Goal: Information Seeking & Learning: Learn about a topic

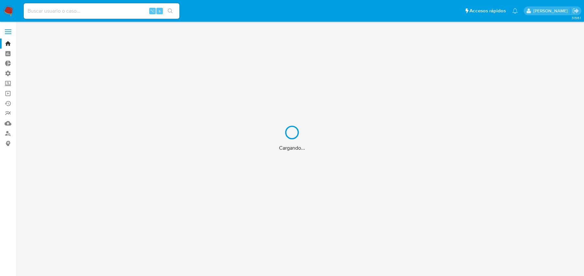
click at [102, 15] on div "Cargando..." at bounding box center [292, 138] width 584 height 276
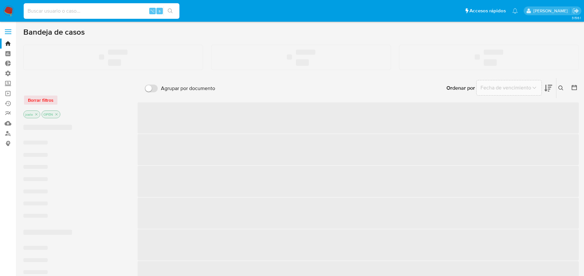
click at [48, 10] on input at bounding box center [102, 11] width 156 height 8
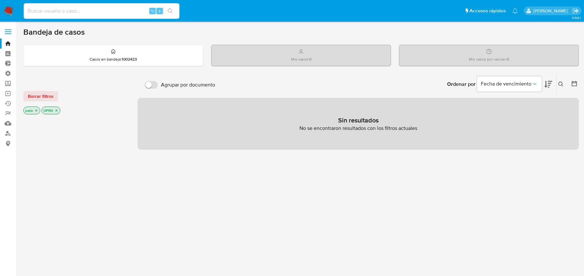
click at [35, 109] on icon "close-filter" at bounding box center [36, 111] width 4 height 4
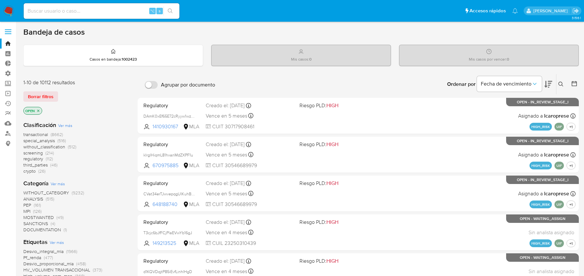
click at [39, 110] on icon "close-filter" at bounding box center [38, 111] width 4 height 4
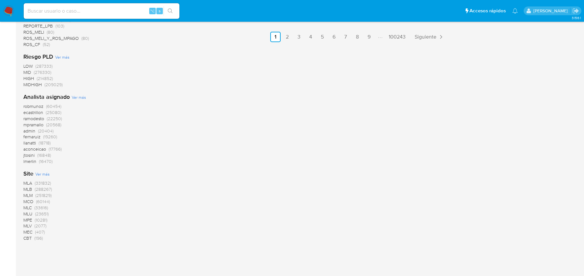
click at [25, 190] on span "MLB" at bounding box center [27, 189] width 9 height 6
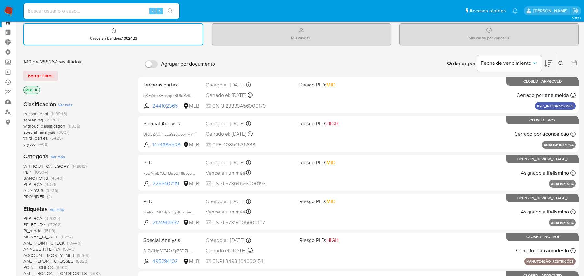
scroll to position [18, 0]
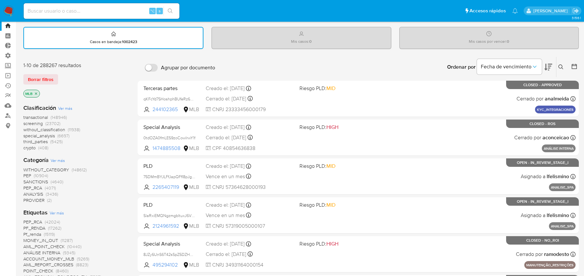
click at [42, 116] on span "transactional" at bounding box center [35, 117] width 25 height 6
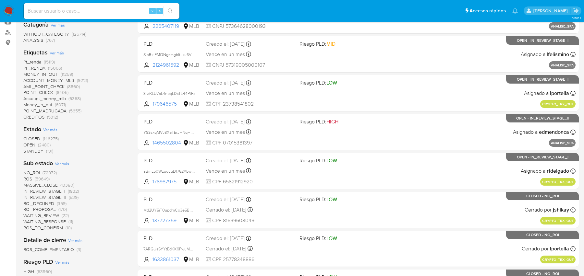
scroll to position [101, 0]
click at [30, 142] on span "OPEN" at bounding box center [29, 144] width 12 height 6
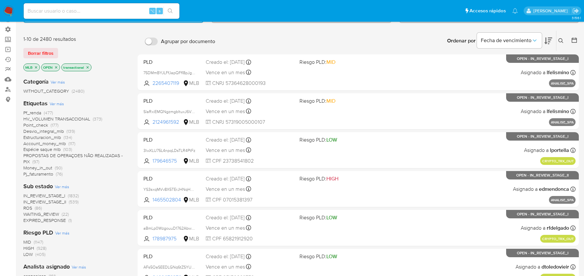
scroll to position [20, 0]
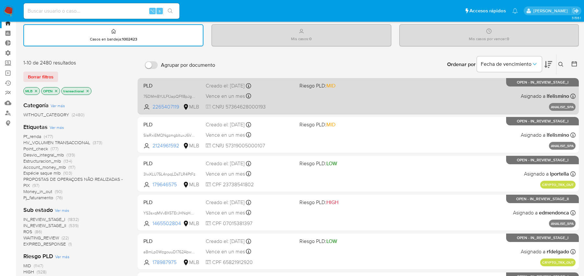
click at [171, 91] on div "PLD 75DMmBYJLFfJapQFfI8pJg5W 2265407119 MLB Riesgo PLD: MID Creado el: 27/08/20…" at bounding box center [358, 96] width 434 height 33
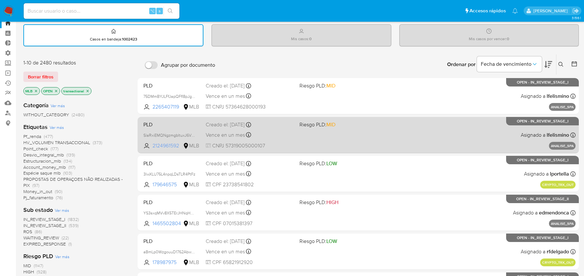
click at [158, 142] on span "2124961592" at bounding box center [166, 145] width 29 height 7
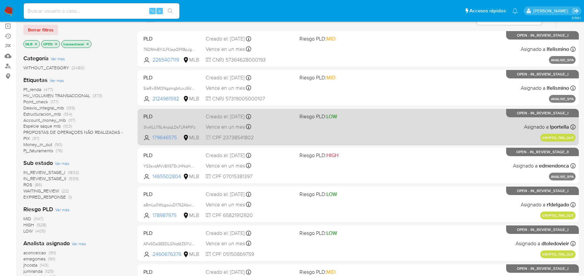
scroll to position [105, 0]
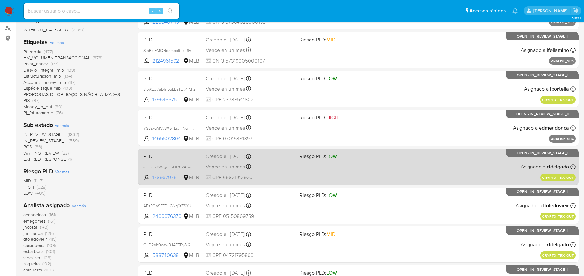
click at [167, 177] on span "178987975" at bounding box center [166, 177] width 29 height 7
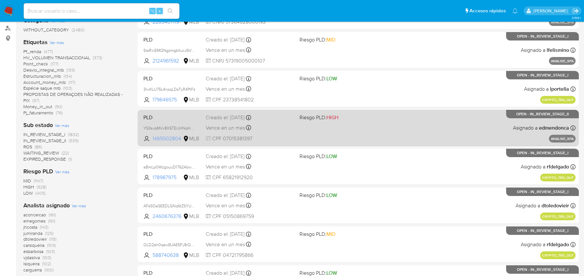
scroll to position [235, 0]
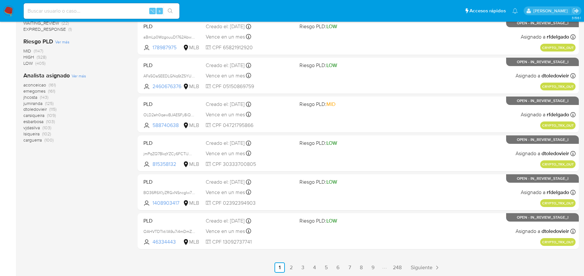
click at [116, 13] on input at bounding box center [102, 11] width 156 height 8
paste input "75231038"
type input "75231038"
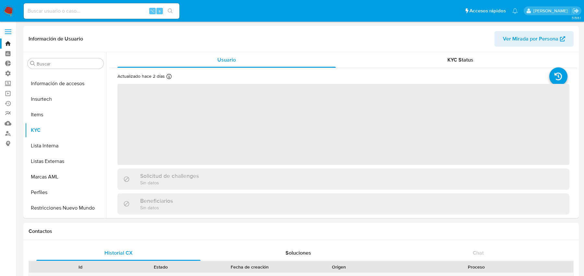
scroll to position [290, 0]
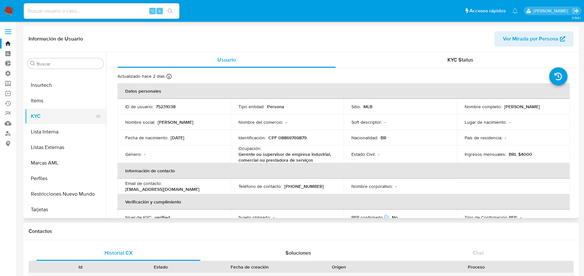
select select "10"
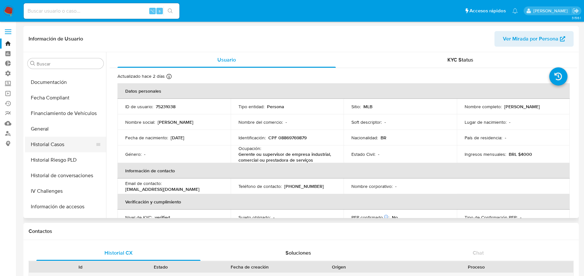
click at [65, 148] on button "Historial Casos" at bounding box center [63, 145] width 76 height 16
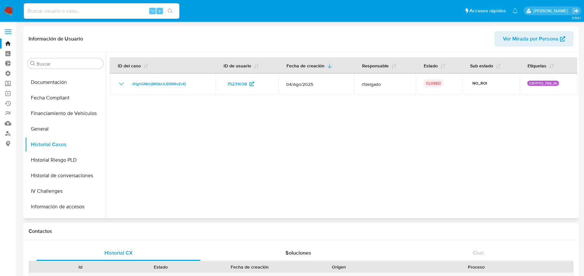
scroll to position [712, 0]
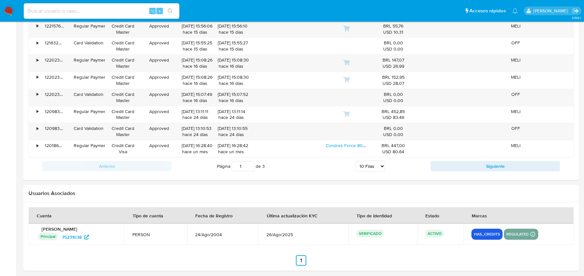
click at [107, 6] on div "⌥ s" at bounding box center [102, 11] width 156 height 16
click at [100, 9] on input at bounding box center [102, 11] width 156 height 8
paste input "99467373"
type input "99467373"
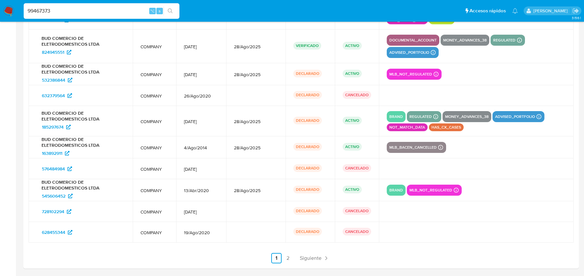
scroll to position [372, 0]
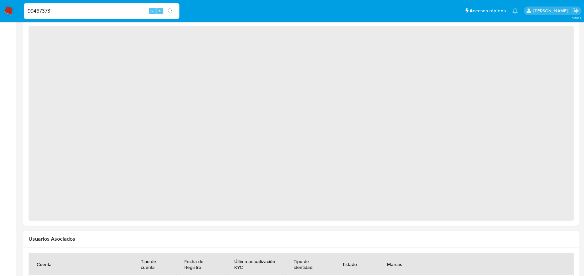
select select "10"
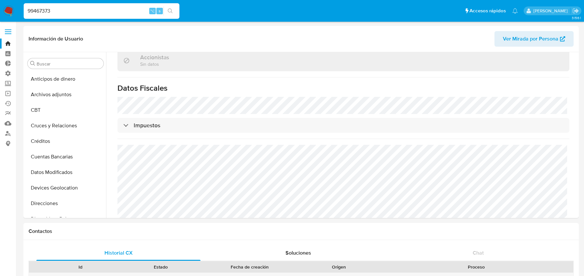
click at [83, 14] on input "99467373" at bounding box center [102, 11] width 156 height 8
paste input "185297674"
type input "185297674"
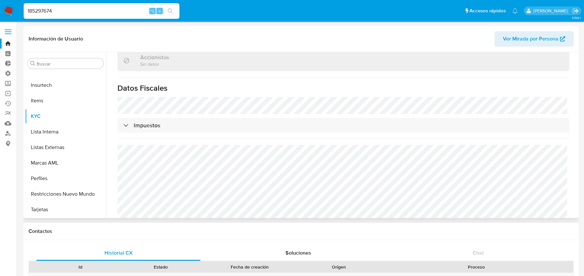
select select "10"
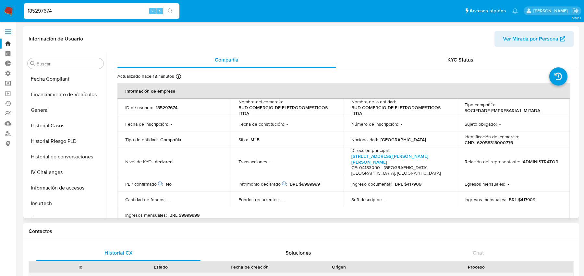
scroll to position [181, 0]
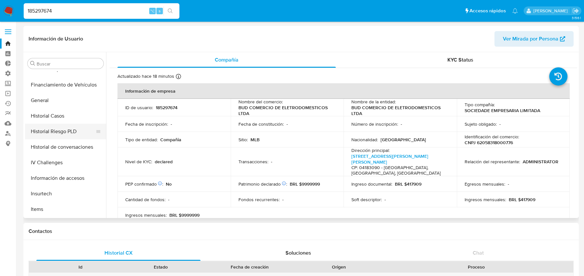
click at [49, 131] on button "Historial Riesgo PLD" at bounding box center [63, 132] width 76 height 16
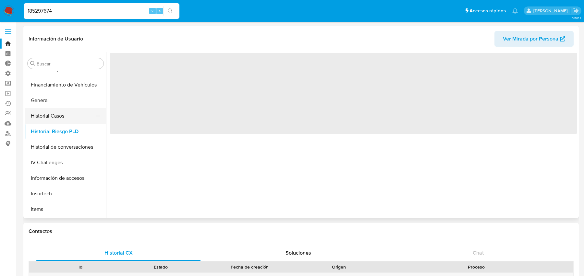
click at [49, 115] on button "Historial Casos" at bounding box center [63, 116] width 76 height 16
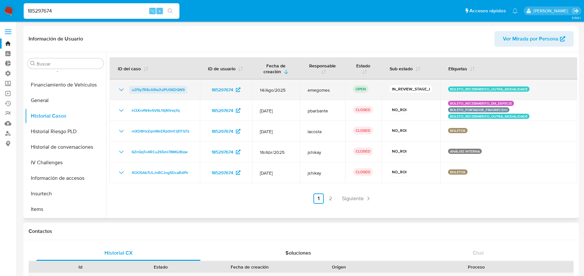
click at [179, 89] on span "u2f5y7R8cA9ta7ulPUSKDQN9" at bounding box center [158, 90] width 53 height 8
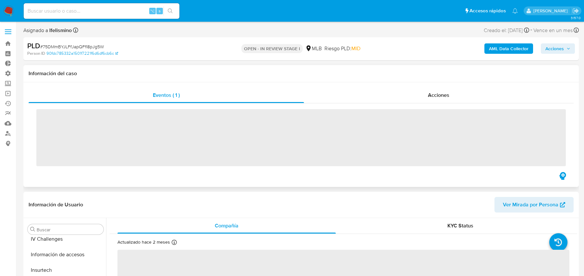
scroll to position [290, 0]
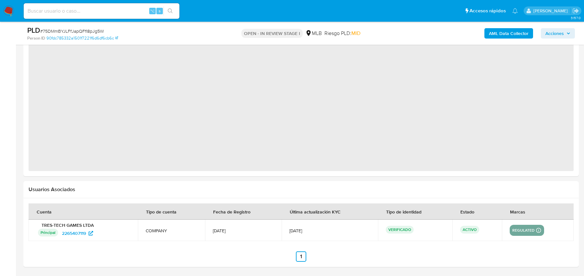
select select "10"
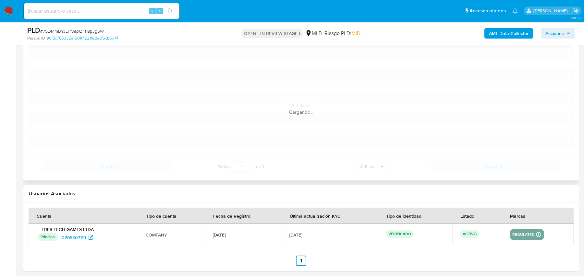
scroll to position [766, 0]
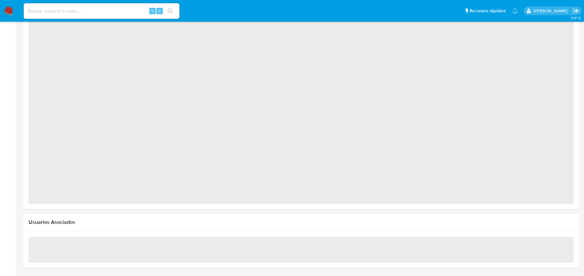
scroll to position [290, 0]
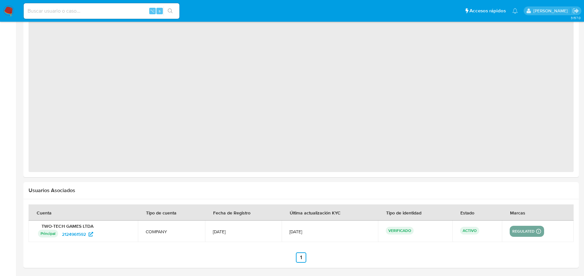
select select "10"
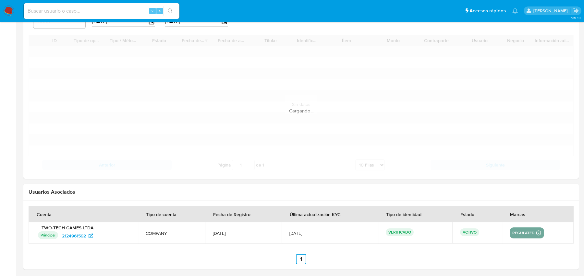
scroll to position [607, 0]
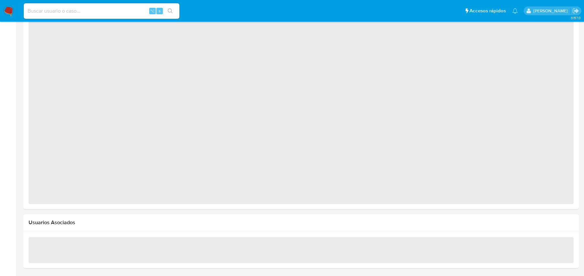
scroll to position [290, 0]
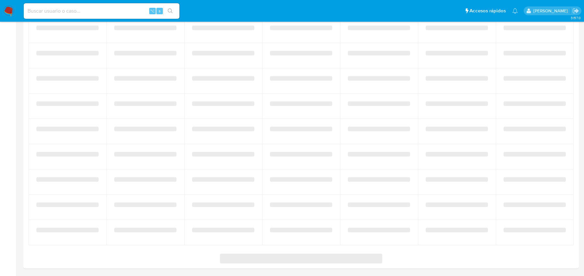
select select "10"
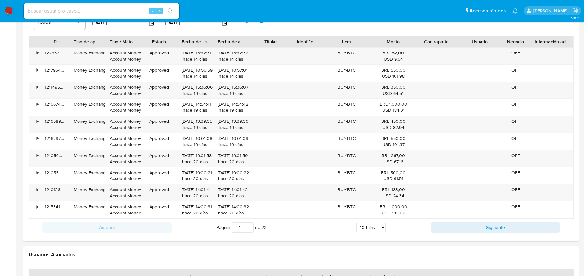
scroll to position [712, 0]
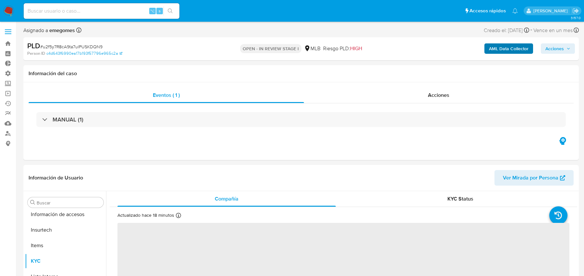
scroll to position [290, 0]
click at [501, 52] on b "AML Data Collector" at bounding box center [509, 48] width 40 height 10
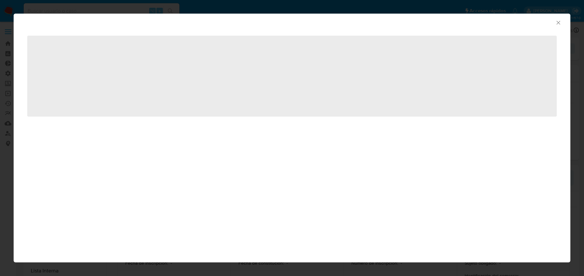
select select "10"
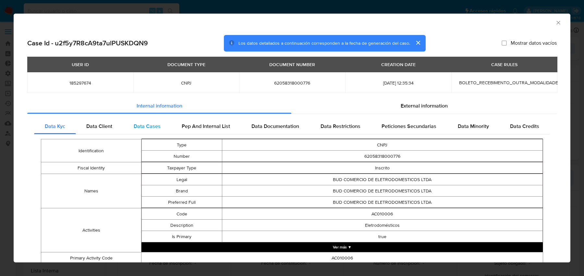
click at [147, 123] on span "Data Cases" at bounding box center [147, 126] width 27 height 7
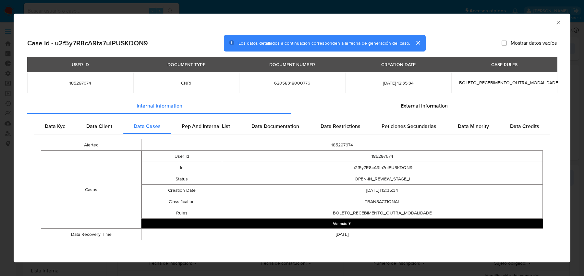
click at [260, 222] on button "Ver más ▼" at bounding box center [341, 224] width 401 height 10
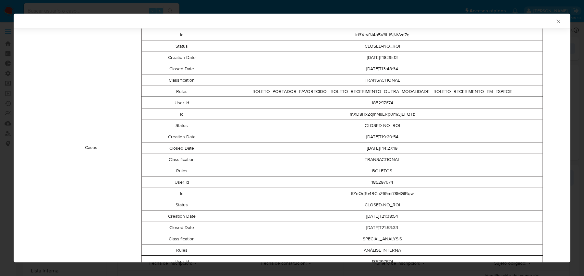
scroll to position [316, 0]
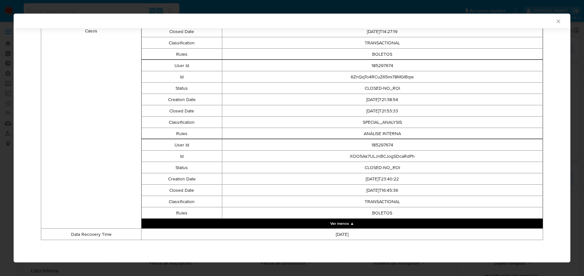
click at [336, 179] on td "[DATE]T23:40:22" at bounding box center [382, 178] width 321 height 11
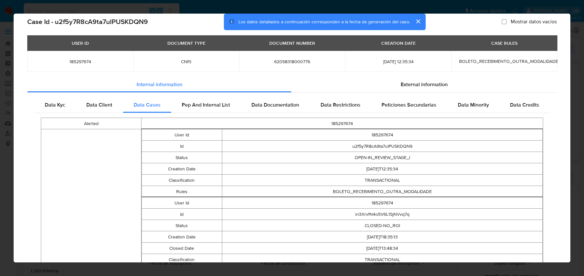
scroll to position [0, 0]
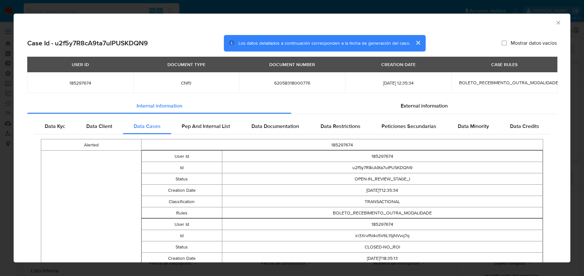
click at [89, 8] on div "AML Data Collector Case Id - u2f5y7R8cA9ta7ulPUSKDQN9 Los datos detallados a co…" at bounding box center [292, 138] width 584 height 276
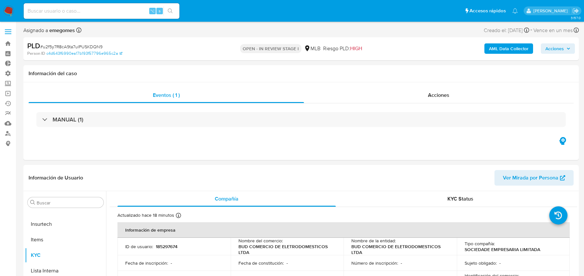
click at [81, 9] on input at bounding box center [102, 11] width 156 height 8
paste input "99467373"
type input "99467373"
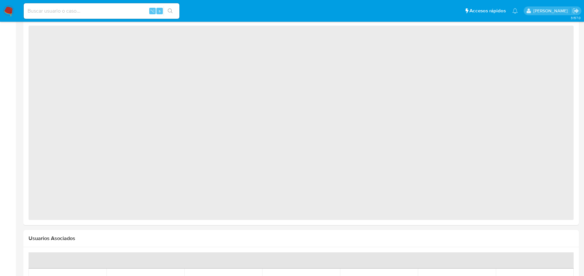
scroll to position [725, 0]
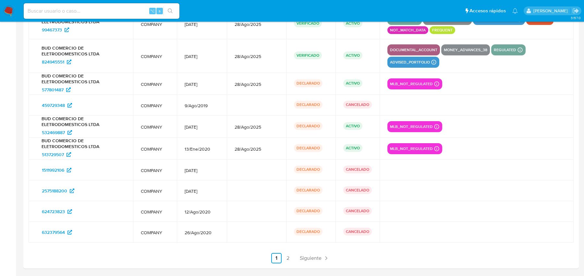
select select "10"
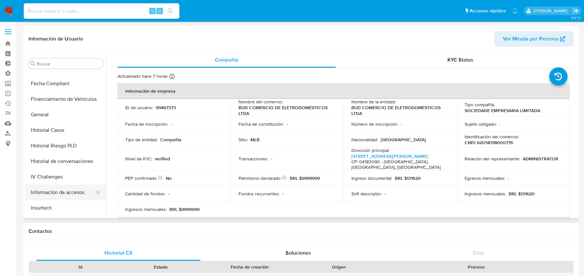
scroll to position [164, 0]
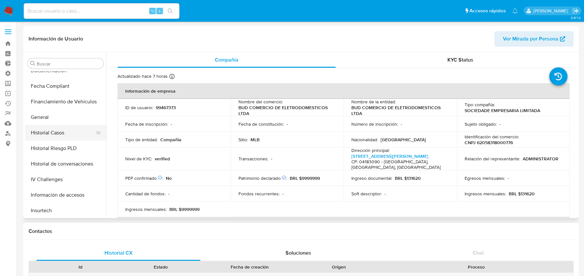
click at [47, 138] on button "Historial Casos" at bounding box center [63, 133] width 76 height 16
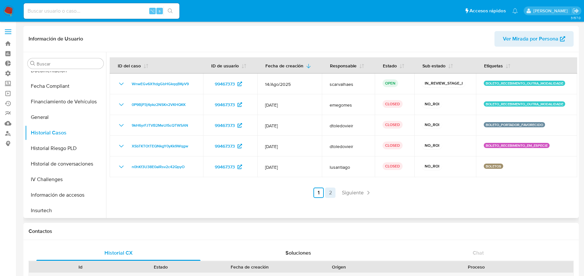
click at [330, 194] on link "2" at bounding box center [330, 193] width 10 height 10
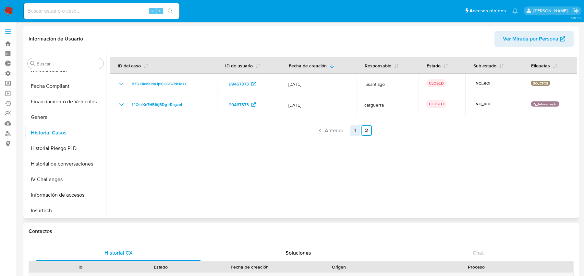
click at [349, 132] on link "1" at bounding box center [354, 130] width 10 height 10
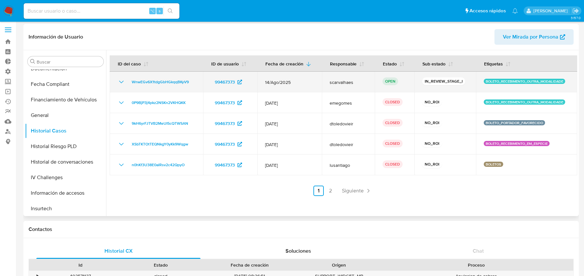
scroll to position [0, 0]
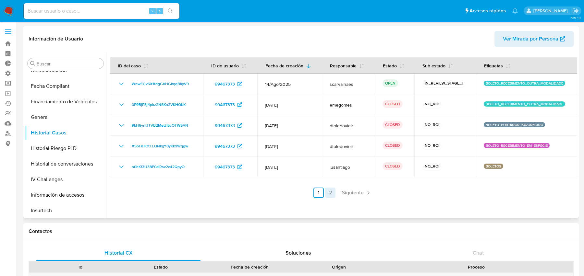
click at [331, 193] on link "2" at bounding box center [330, 193] width 10 height 10
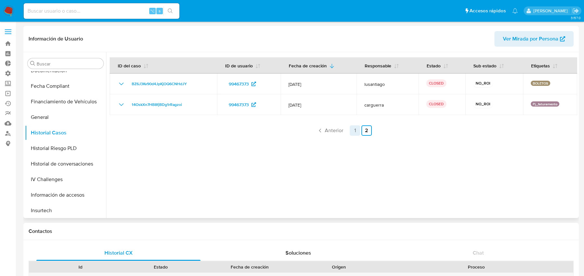
click at [352, 128] on link "1" at bounding box center [354, 130] width 10 height 10
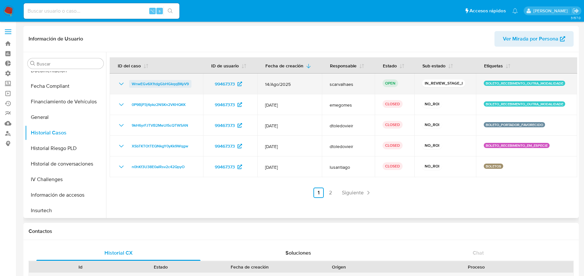
click at [179, 84] on span "WnwEGv6X1tdgGbHGkqqBKyV9" at bounding box center [160, 84] width 57 height 8
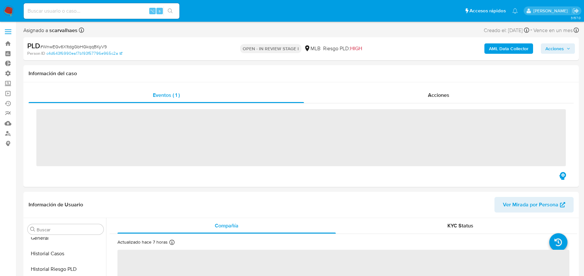
scroll to position [290, 0]
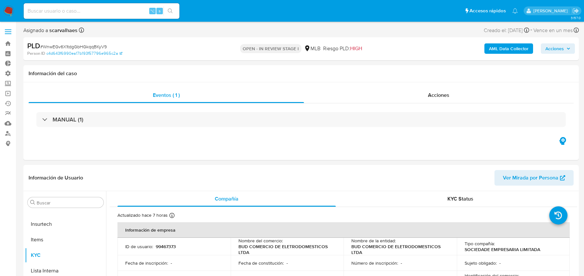
select select "10"
click at [497, 48] on b "AML Data Collector" at bounding box center [509, 48] width 40 height 10
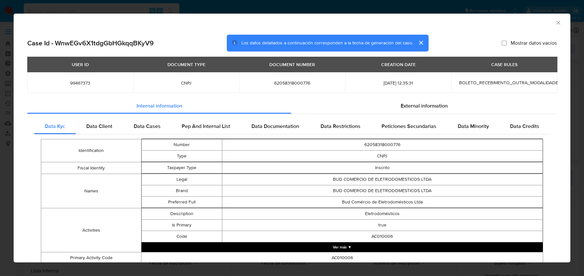
click at [99, 9] on div "AML Data Collector Case Id - WnwEGv6X1tdgGbHGkqqBKyV9 Los datos detallados a co…" at bounding box center [292, 138] width 584 height 276
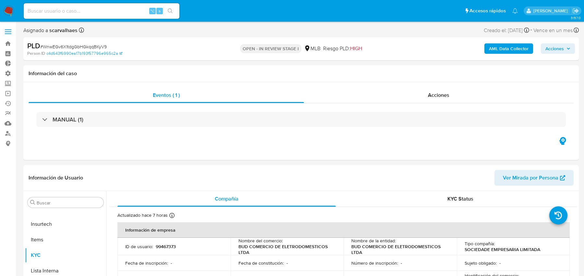
click at [73, 12] on input at bounding box center [102, 11] width 156 height 8
paste input "2267453943"
type input "2267453943"
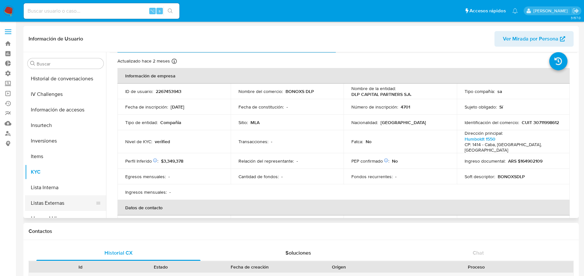
scroll to position [305, 0]
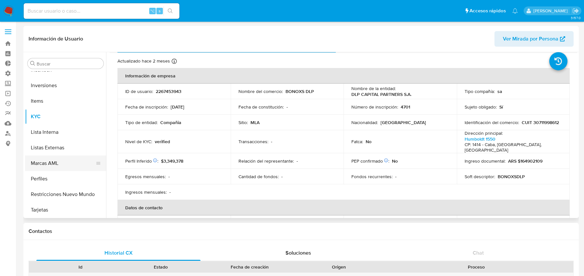
select select "10"
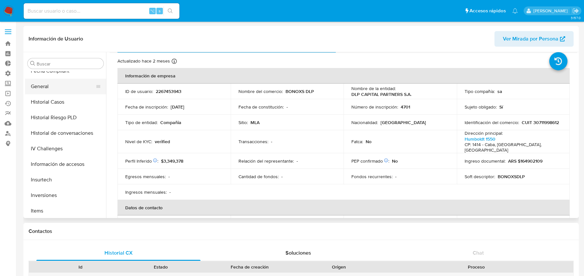
click at [61, 91] on button "General" at bounding box center [63, 87] width 76 height 16
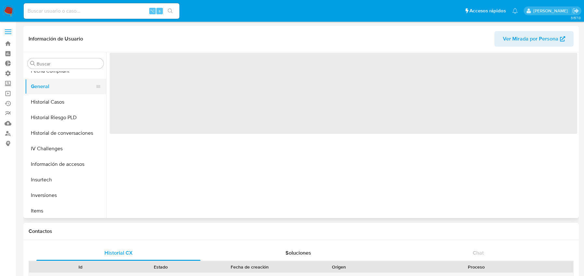
scroll to position [0, 0]
click at [58, 101] on button "Historial Casos" at bounding box center [63, 102] width 76 height 16
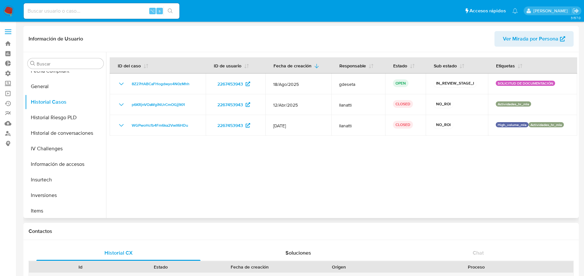
click at [511, 29] on div "Información de Usuario Ver Mirada por Persona" at bounding box center [300, 39] width 555 height 26
click at [505, 39] on span "Ver Mirada por Persona" at bounding box center [530, 39] width 55 height 16
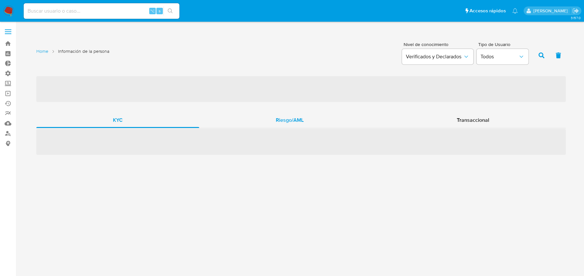
click at [272, 126] on div "Riesgo/AML" at bounding box center [289, 120] width 181 height 16
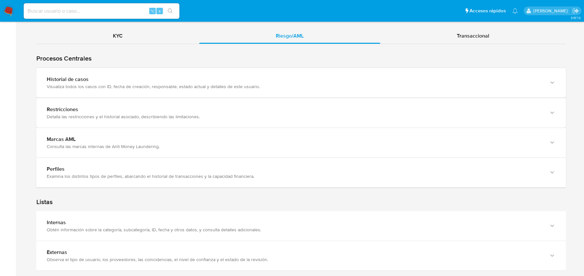
scroll to position [679, 0]
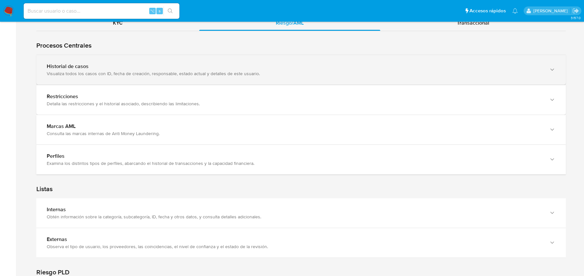
click at [228, 68] on div "Historial de casos Visualiza todos los casos con ID, fecha de creación, respons…" at bounding box center [294, 69] width 495 height 13
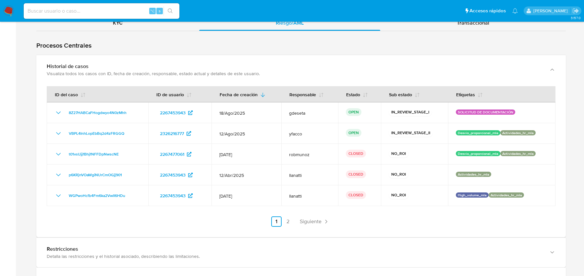
click at [104, 10] on input at bounding box center [102, 11] width 156 height 8
paste input "8Z27HABCaFHogdwyo4N0zMhh"
type input "8Z27HABCaFHogdwyo4N0zMhh"
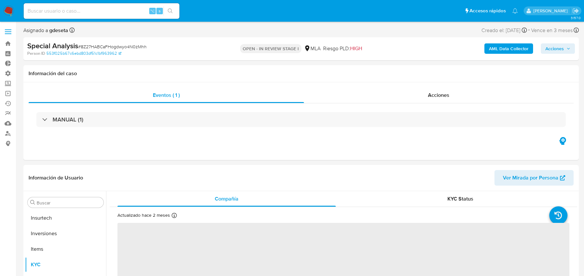
scroll to position [305, 0]
click at [511, 45] on b "AML Data Collector" at bounding box center [509, 48] width 40 height 10
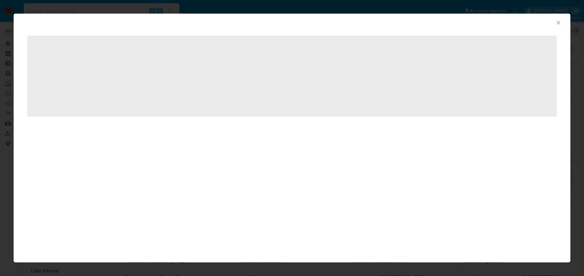
select select "10"
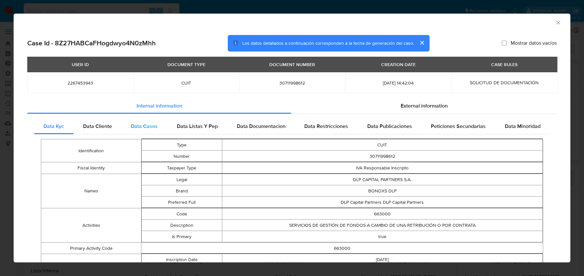
click at [148, 124] on span "Data Casos" at bounding box center [144, 126] width 27 height 7
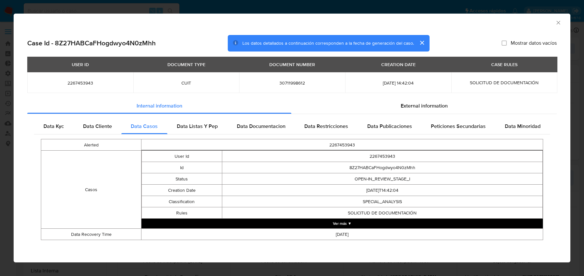
click at [306, 224] on button "Ver más ▼" at bounding box center [341, 224] width 401 height 10
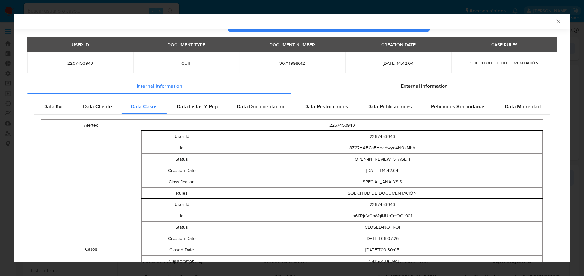
scroll to position [158, 0]
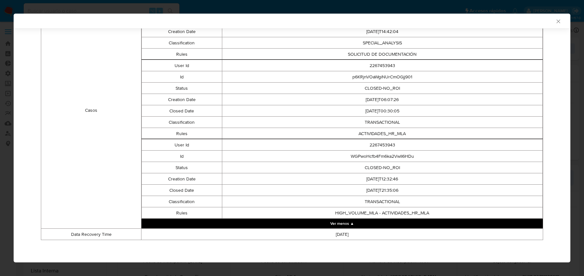
click at [333, 226] on button "Ver menos ▲" at bounding box center [341, 224] width 401 height 10
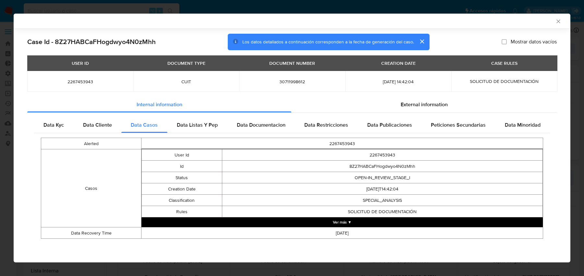
click at [333, 226] on button "Ver más ▼" at bounding box center [341, 223] width 401 height 10
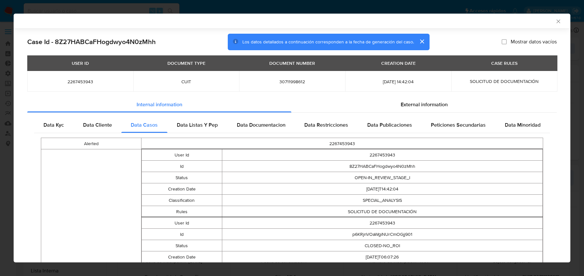
scroll to position [158, 0]
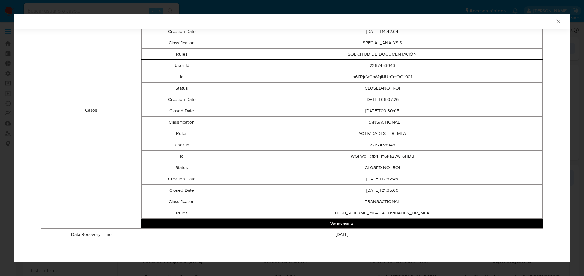
click at [340, 236] on td "[DATE]" at bounding box center [341, 234] width 401 height 11
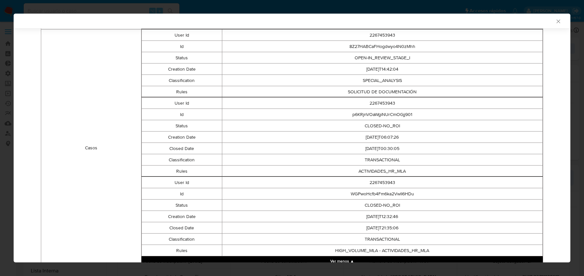
scroll to position [114, 0]
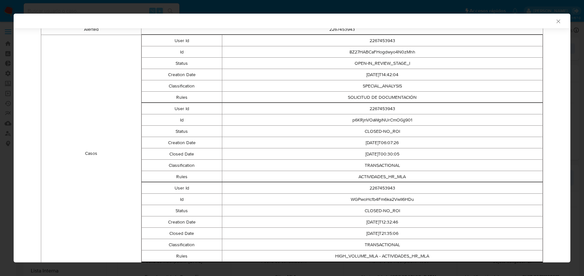
click at [393, 74] on td "[DATE]T14:42:04" at bounding box center [382, 74] width 321 height 11
click at [374, 77] on td "[DATE]T14:42:04" at bounding box center [382, 74] width 321 height 11
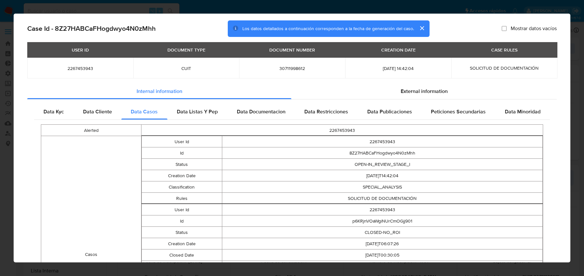
scroll to position [15, 0]
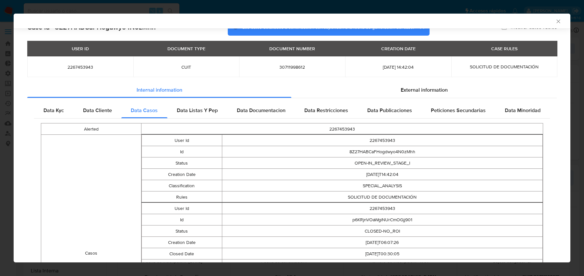
click at [90, 11] on div "AML Data Collector Case Id - 8Z27HABCaFHogdwyo4N0zMhh Los datos detallados a co…" at bounding box center [292, 138] width 584 height 276
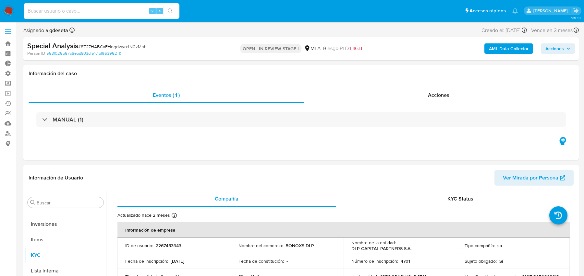
click at [77, 10] on input at bounding box center [102, 11] width 156 height 8
paste input "t01vsUjjfBhjfNFFDpNwscNE"
type input "t01vsUjjfBhjfNFFDpNwscNE"
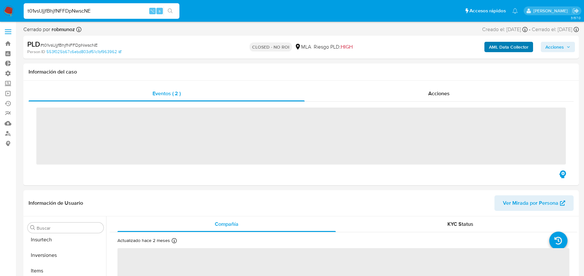
scroll to position [305, 0]
click at [496, 44] on b "AML Data Collector" at bounding box center [509, 47] width 40 height 10
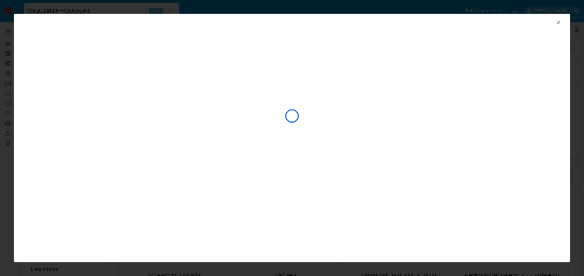
select select "10"
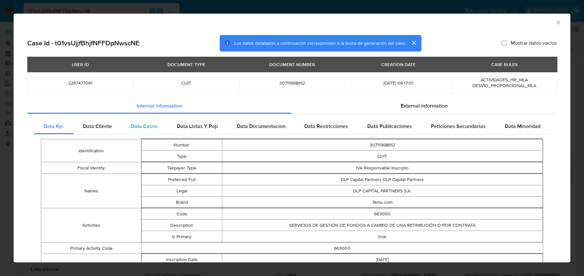
click at [148, 127] on span "Data Casos" at bounding box center [144, 126] width 27 height 7
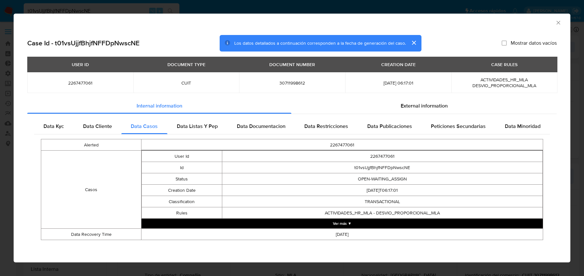
click at [258, 229] on td "2025-07-12" at bounding box center [341, 234] width 401 height 11
click at [260, 226] on button "Ver más ▼" at bounding box center [341, 224] width 401 height 10
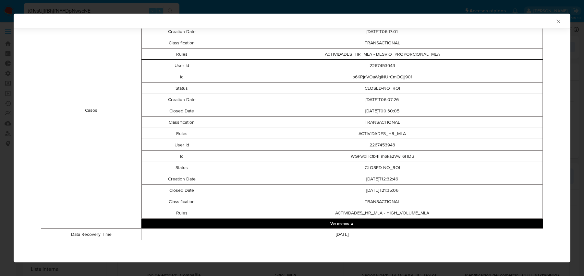
scroll to position [0, 0]
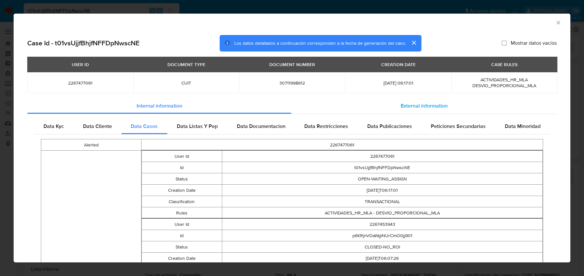
click at [374, 111] on div "External information" at bounding box center [423, 106] width 265 height 16
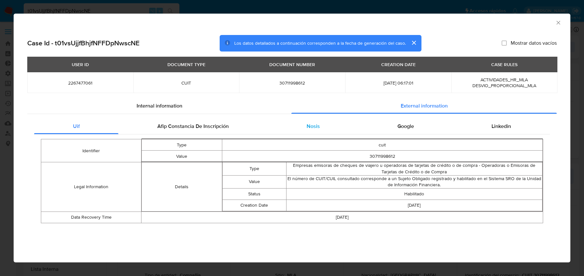
click at [327, 122] on div "Nosis" at bounding box center [312, 127] width 91 height 16
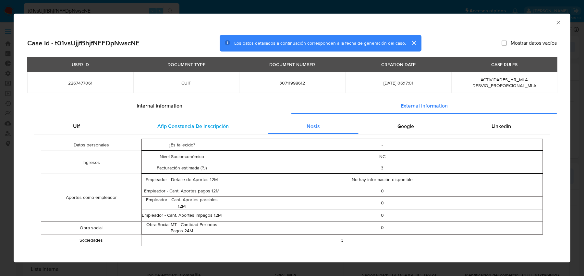
click at [241, 125] on div "Afip Constancia De Inscripción" at bounding box center [192, 127] width 149 height 16
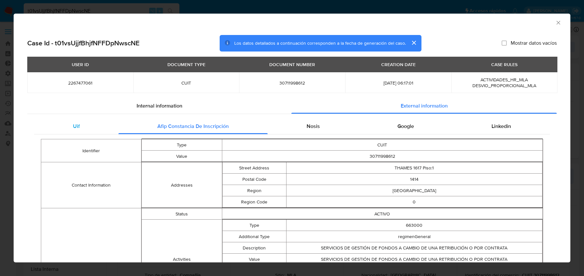
click at [107, 123] on div "Uif" at bounding box center [76, 127] width 84 height 16
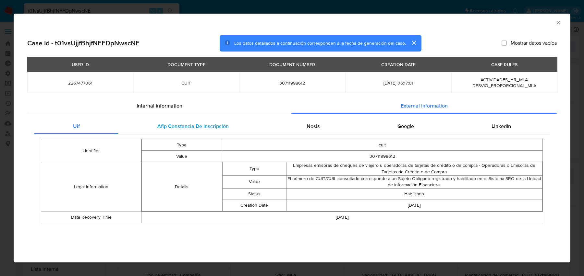
click at [193, 128] on span "Afip Constancia De Inscripción" at bounding box center [192, 126] width 71 height 7
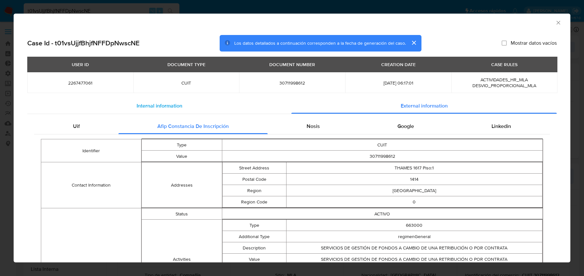
click at [175, 106] on span "Internal information" at bounding box center [159, 105] width 46 height 7
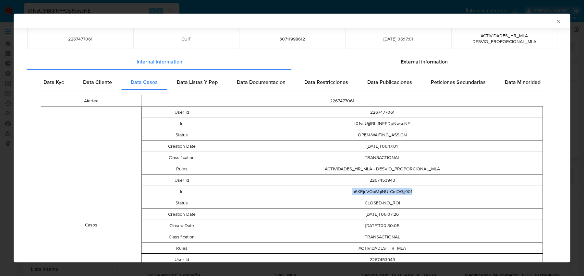
scroll to position [36, 0]
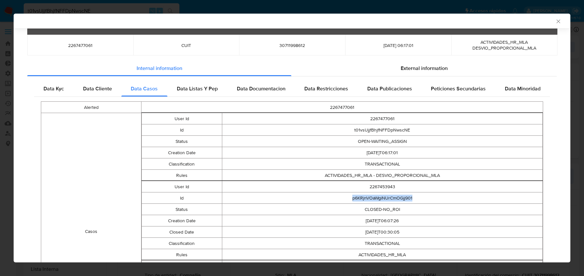
click at [260, 156] on td "2025-07-12T06:17:01" at bounding box center [382, 152] width 321 height 11
click at [108, 23] on div "AML Data Collector" at bounding box center [286, 21] width 537 height 6
click at [105, 15] on div "AML Data Collector" at bounding box center [292, 21] width 556 height 15
click at [94, 11] on div "AML Data Collector Case Id - t01vsUjjfBhjfNFFDpNwscNE Los datos detallados a co…" at bounding box center [292, 138] width 584 height 276
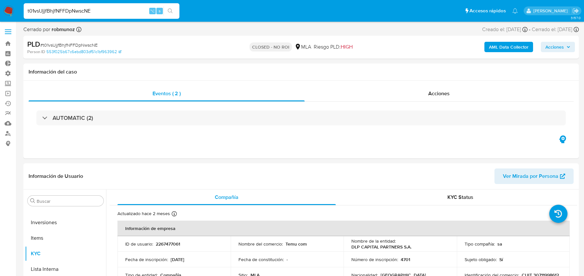
click at [77, 10] on input "t01vsUjjfBhjfNFFDpNwscNE" at bounding box center [102, 11] width 156 height 8
paste input "XOO5Ak7ULJnBCJogSDcaRdPh"
type input "XOO5Ak7ULJnBCJogSDcaRdPh"
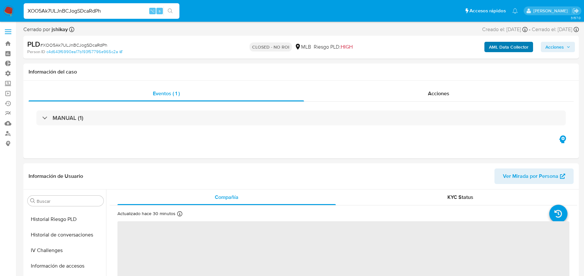
scroll to position [290, 0]
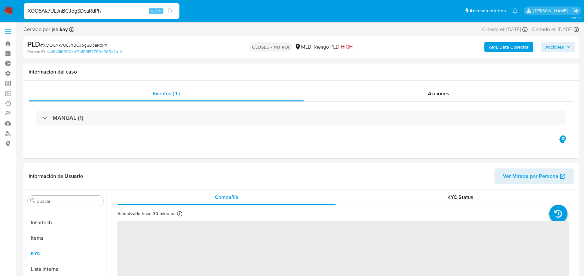
click at [511, 47] on b "AML Data Collector" at bounding box center [509, 47] width 40 height 10
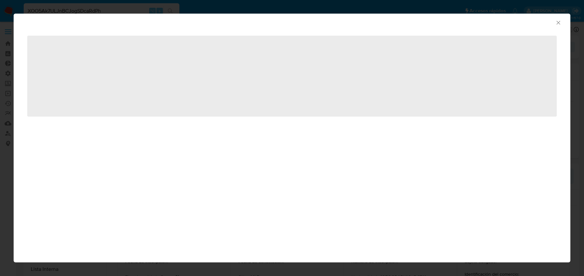
select select "10"
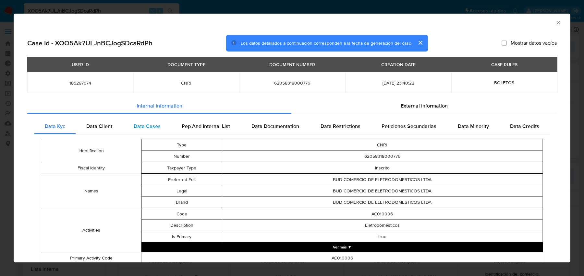
click at [139, 133] on div "Data Cases" at bounding box center [147, 127] width 48 height 16
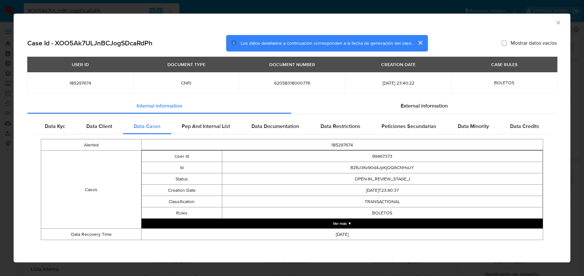
click at [229, 226] on button "Ver más ▼" at bounding box center [341, 224] width 401 height 10
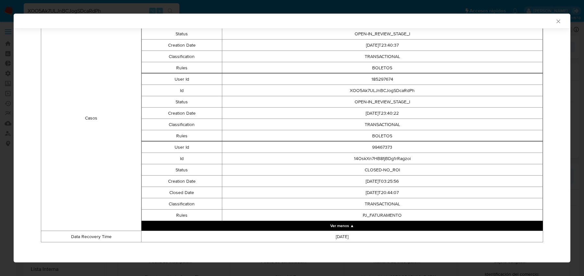
scroll to position [146, 0]
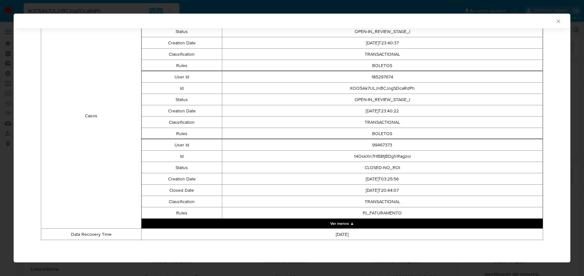
click at [78, 6] on div "AML Data Collector Case Id - XOO5Ak7ULJnBCJogSDcaRdPh Los datos detallados a co…" at bounding box center [292, 138] width 584 height 276
click at [67, 10] on input "XOO5Ak7ULJnBCJogSDcaRdPh" at bounding box center [102, 11] width 156 height 8
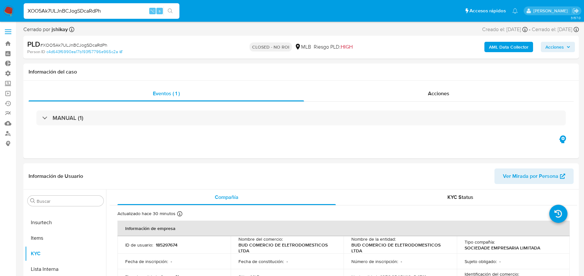
click at [67, 10] on input "XOO5Ak7ULJnBCJogSDcaRdPh" at bounding box center [102, 11] width 156 height 8
paste input "WnwEGv6X1tdgGbHGkqqBKyV9"
type input "WnwEGv6X1tdgGbHGkqqBKyV9"
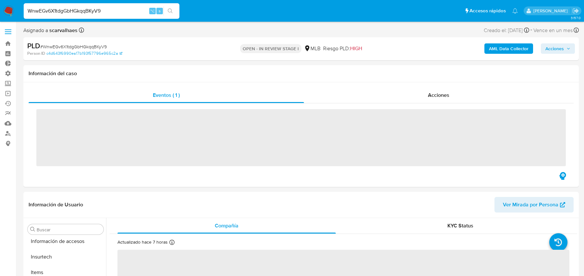
click at [493, 45] on b "AML Data Collector" at bounding box center [509, 48] width 40 height 10
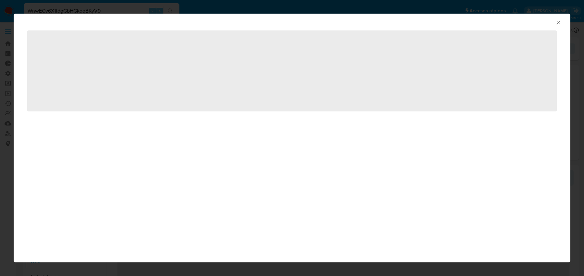
scroll to position [290, 0]
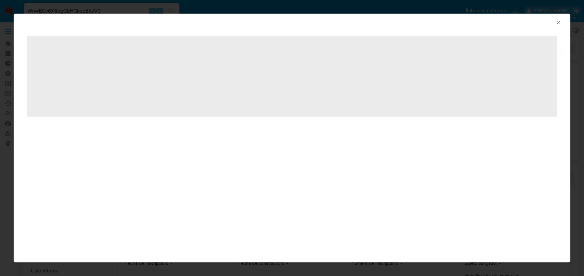
select select "10"
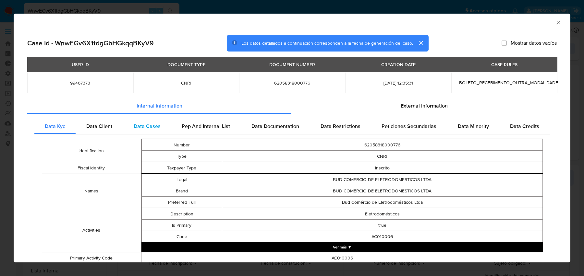
click at [165, 130] on div "Data Cases" at bounding box center [147, 127] width 48 height 16
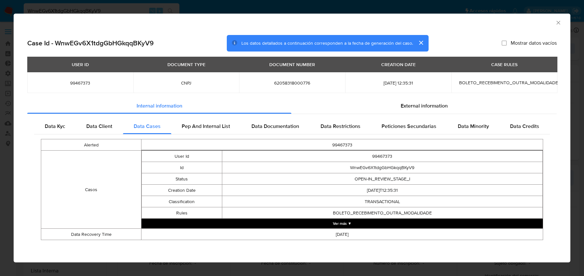
click at [304, 221] on button "Ver más ▼" at bounding box center [341, 224] width 401 height 10
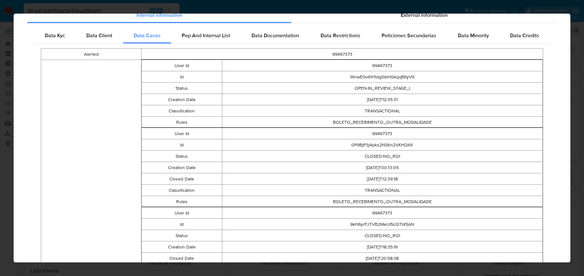
scroll to position [0, 0]
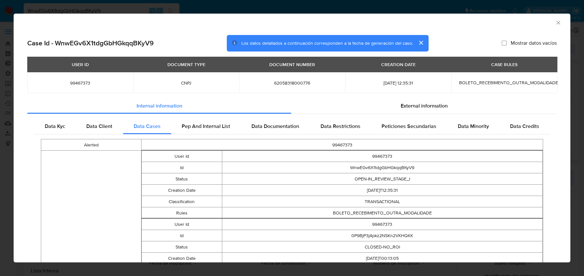
click at [99, 3] on div "AML Data Collector Case Id - WnwEGv6X1tdgGbHGkqqBKyV9 Los datos detallados a co…" at bounding box center [292, 138] width 584 height 276
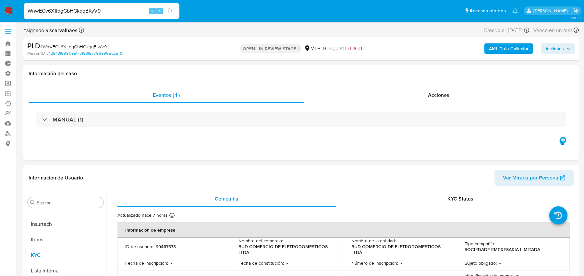
click at [88, 10] on input "WnwEGv6X1tdgGbHGkqqBKyV9" at bounding box center [102, 11] width 156 height 8
paste input "itQgh0nULtnDwgHUieRIHwpo"
type input "itQgh0nULtnDwgHUieRIHwpo"
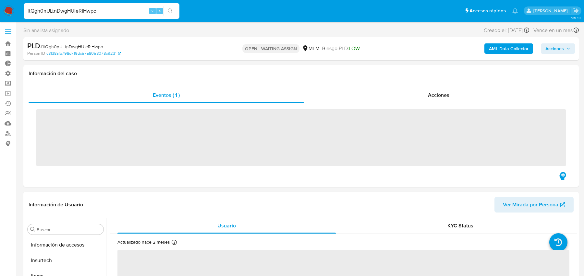
scroll to position [274, 0]
click at [496, 55] on div "AML Data Collector Acciones" at bounding box center [484, 48] width 181 height 15
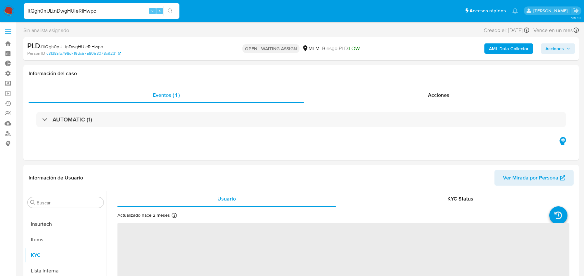
click at [496, 53] on b "AML Data Collector" at bounding box center [509, 48] width 40 height 10
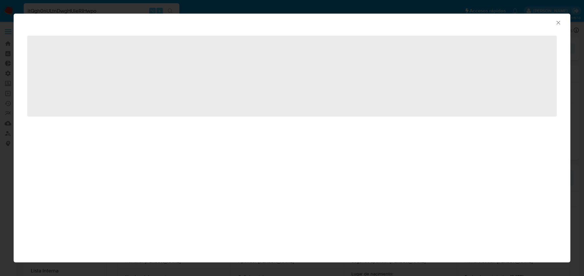
select select "10"
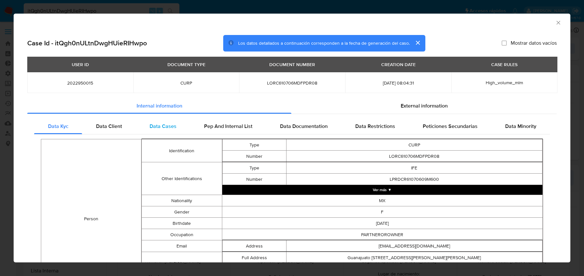
click at [170, 128] on span "Data Cases" at bounding box center [162, 126] width 27 height 7
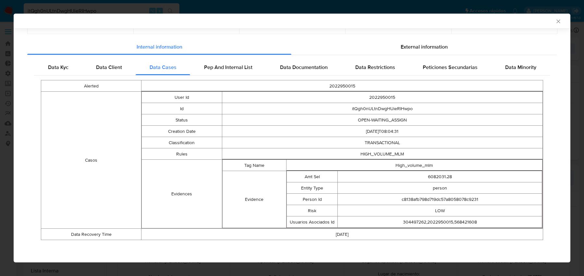
scroll to position [0, 0]
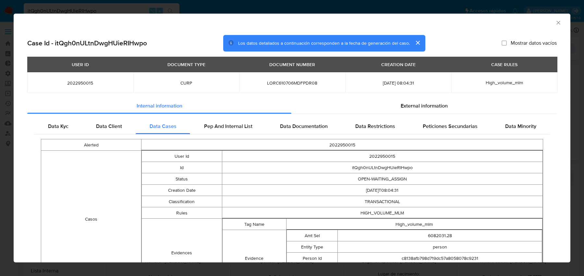
click at [109, 6] on div "AML Data Collector Case Id - itQgh0nULtnDwgHUieRIHwpo Los datos detallados a co…" at bounding box center [292, 138] width 584 height 276
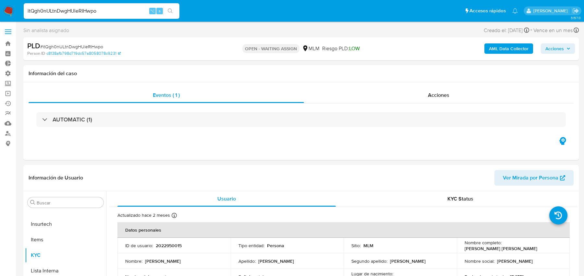
click at [93, 14] on input "itQgh0nULtnDwgHUieRIHwpo" at bounding box center [102, 11] width 156 height 8
paste input "0P9BjP3j4pkz2NSKn2VKHQKK"
type input "0P9BjP3j4pkz2NSKn2VKHQKK"
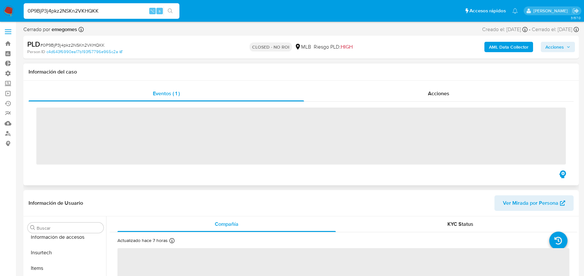
scroll to position [290, 0]
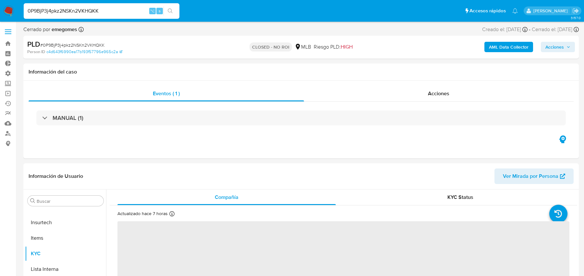
click at [499, 46] on b "AML Data Collector" at bounding box center [509, 47] width 40 height 10
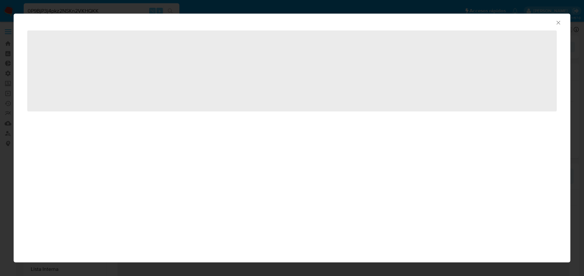
select select "10"
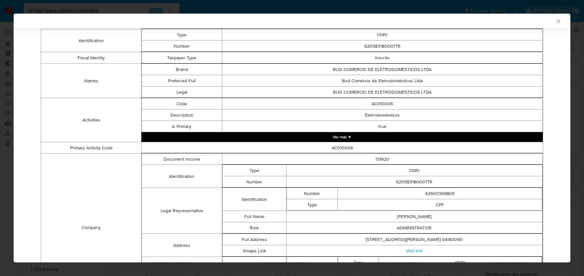
scroll to position [0, 0]
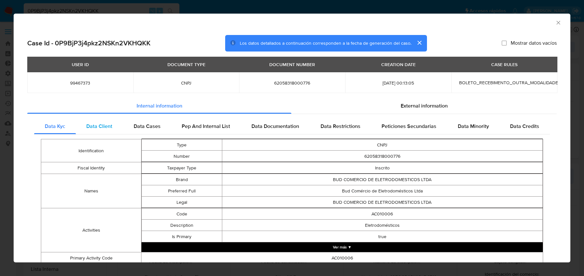
click at [118, 120] on div "Data Client" at bounding box center [99, 127] width 47 height 16
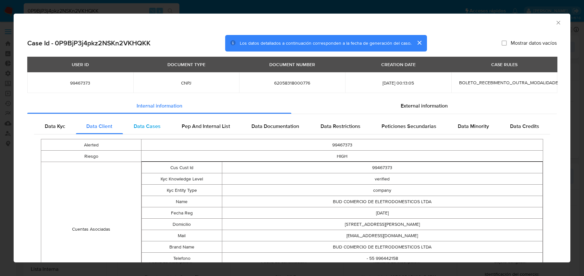
click at [150, 127] on span "Data Cases" at bounding box center [147, 126] width 27 height 7
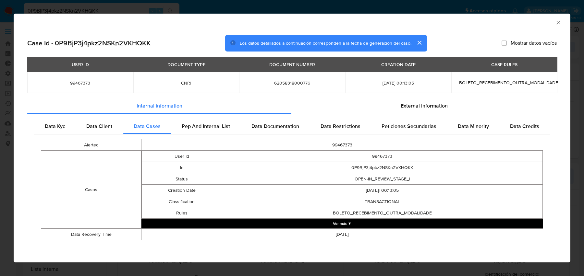
click at [304, 224] on button "Ver más ▼" at bounding box center [341, 224] width 401 height 10
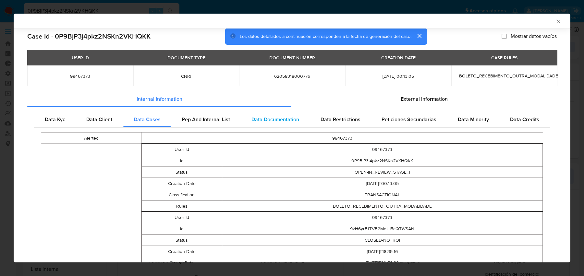
scroll to position [396, 0]
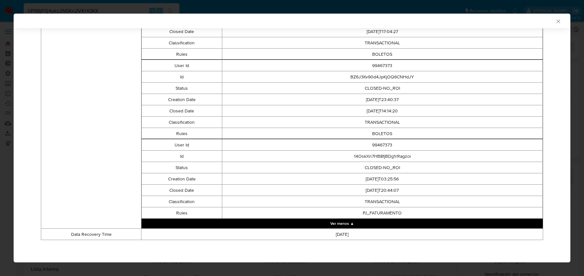
click at [384, 148] on td "99467373" at bounding box center [382, 144] width 321 height 11
click at [375, 156] on td "14OskXn7HB8fjBDg1rRagzoi" at bounding box center [382, 156] width 321 height 11
copy td "14OskXn7HB8fjBDg1rRagzoi"
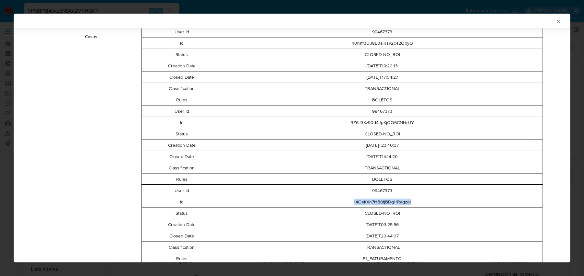
scroll to position [337, 0]
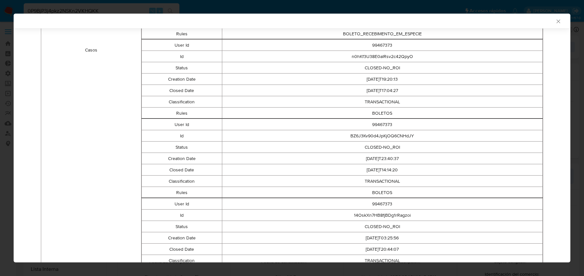
click at [378, 135] on td "BZ6J3Kv90d4JpKjOQ6CNHdJY" at bounding box center [382, 135] width 321 height 11
copy td "BZ6J3Kv90d4JpKjOQ6CNHdJY"
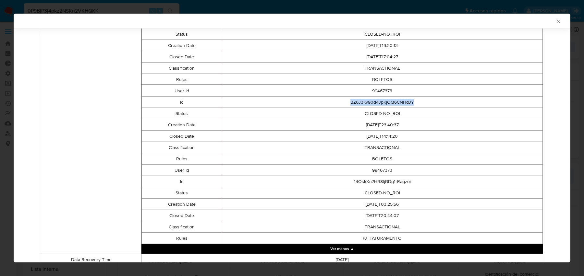
scroll to position [364, 0]
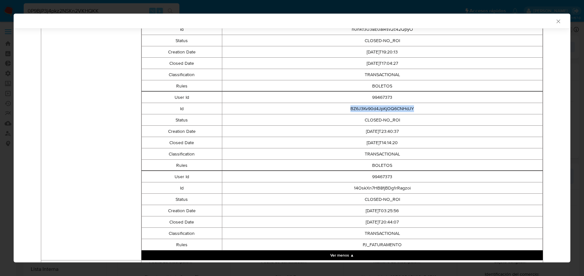
click at [387, 196] on td "CLOSED-NO_ROI" at bounding box center [382, 199] width 321 height 11
click at [400, 185] on td "14OskXn7HB8fjBDg1rRagzoi" at bounding box center [382, 188] width 321 height 11
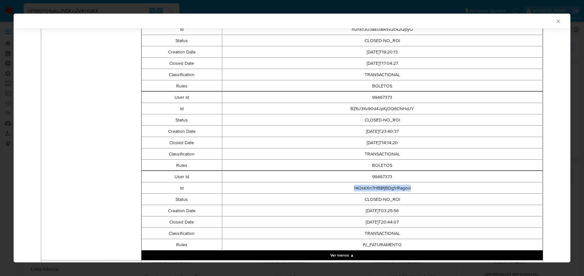
click at [400, 185] on td "14OskXn7HB8fjBDg1rRagzoi" at bounding box center [382, 188] width 321 height 11
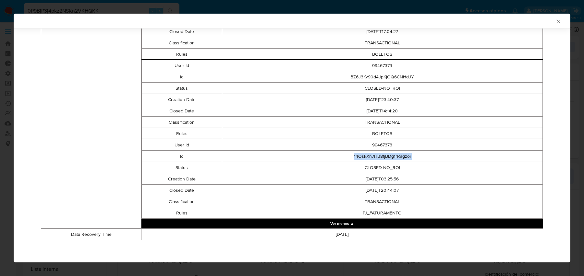
scroll to position [0, 0]
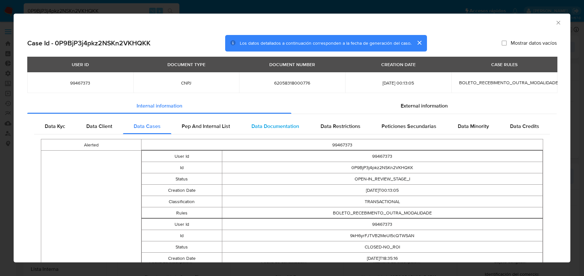
click at [286, 127] on span "Data Documentation" at bounding box center [275, 126] width 48 height 7
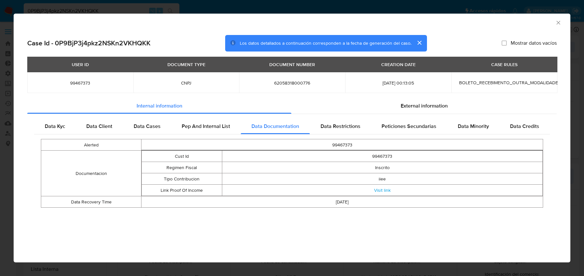
click at [351, 96] on div "USER ID DOCUMENT TYPE DOCUMENT NUMBER CREATION DATE CASE RULES 99467373 CNPJ 62…" at bounding box center [291, 77] width 529 height 41
click at [349, 99] on div "External information" at bounding box center [423, 106] width 265 height 16
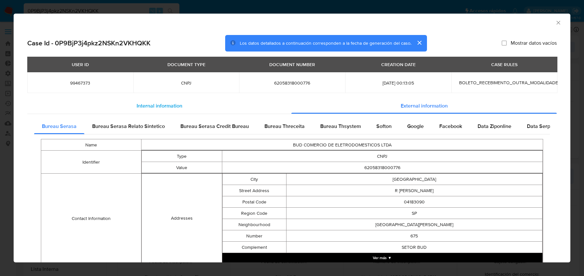
click at [248, 101] on div "Internal information" at bounding box center [159, 106] width 264 height 16
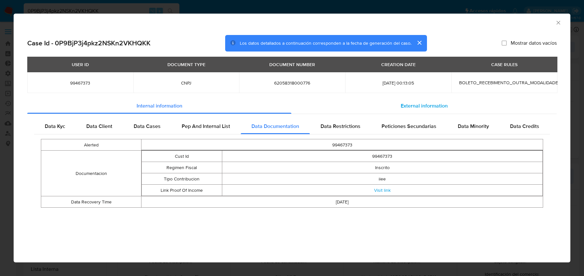
click at [336, 108] on div "External information" at bounding box center [423, 106] width 265 height 16
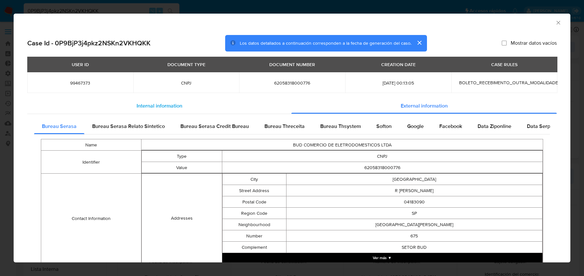
click at [251, 104] on div "Internal information" at bounding box center [159, 106] width 264 height 16
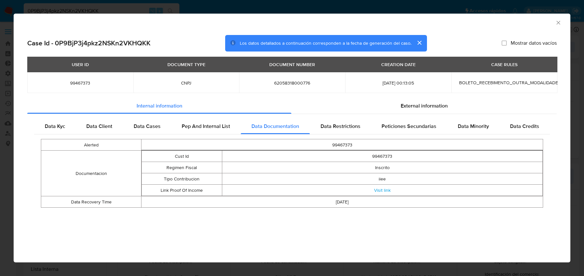
click at [114, 12] on div "AML Data Collector Case Id - 0P9BjP3j4pkz2NSKn2VKHQKK Los datos detallados a co…" at bounding box center [292, 138] width 584 height 276
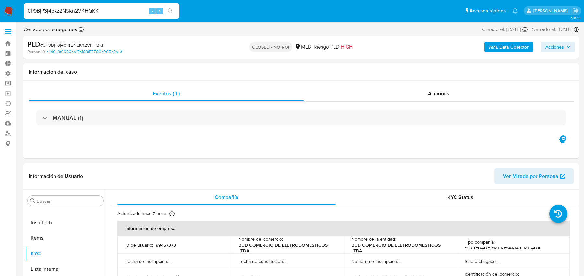
click at [97, 9] on input "0P9BjP3j4pkz2NSKn2VKHQKK" at bounding box center [102, 11] width 156 height 8
paste input "613374129"
type input "613374129"
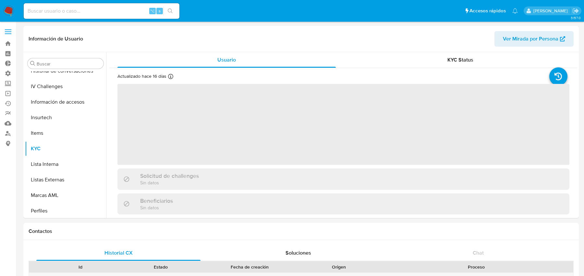
scroll to position [290, 0]
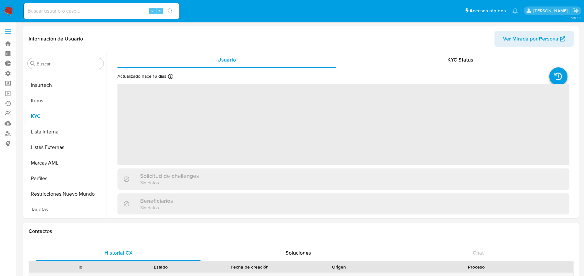
select select "10"
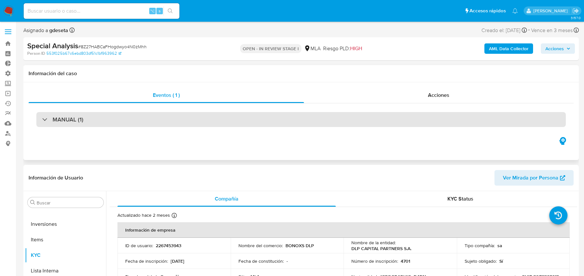
select select "10"
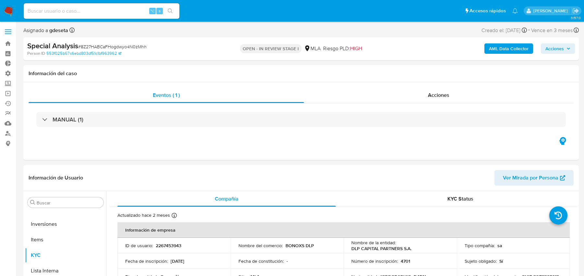
click at [498, 50] on b "AML Data Collector" at bounding box center [509, 48] width 40 height 10
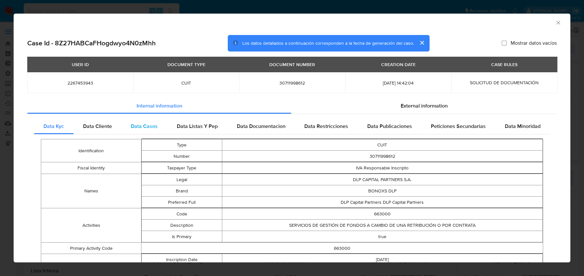
click at [160, 127] on div "Data Casos" at bounding box center [144, 127] width 46 height 16
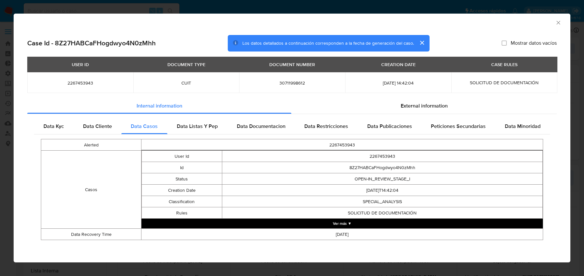
click at [297, 225] on button "Ver más ▼" at bounding box center [341, 224] width 401 height 10
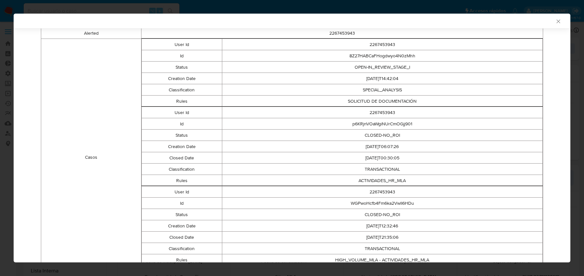
scroll to position [96, 0]
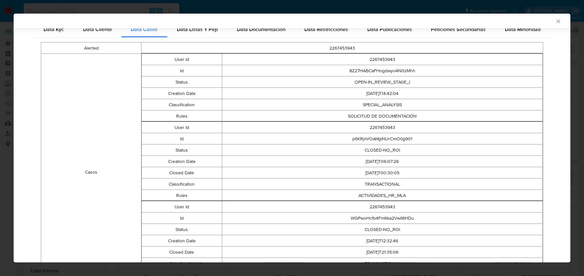
click at [401, 135] on td "p6KRjnVOaWgiNUrCmOGjj901" at bounding box center [382, 138] width 321 height 11
copy td "p6KRjnVOaWgiNUrCmOGjj901"
click at [98, 4] on div "AML Data Collector Case Id - 8Z27HABCaFHogdwyo4N0zMhh Los datos detallados a co…" at bounding box center [292, 138] width 584 height 276
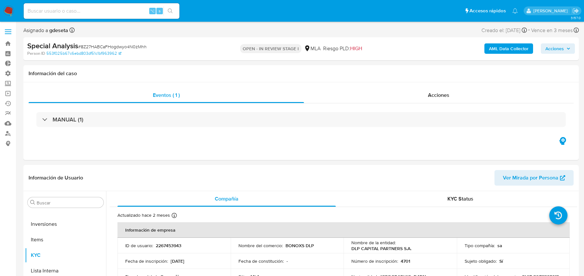
click at [90, 7] on input at bounding box center [102, 11] width 156 height 8
paste input "99467373"
type input "99467373"
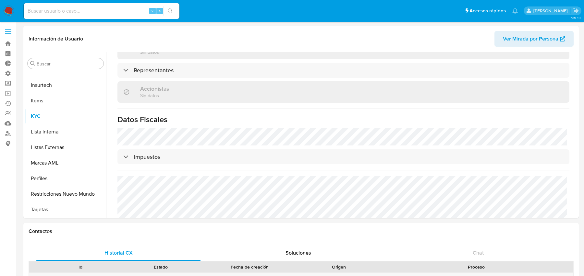
scroll to position [372, 0]
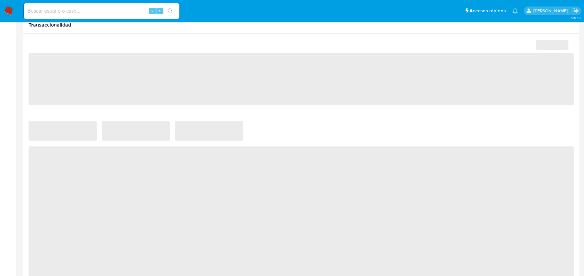
select select "10"
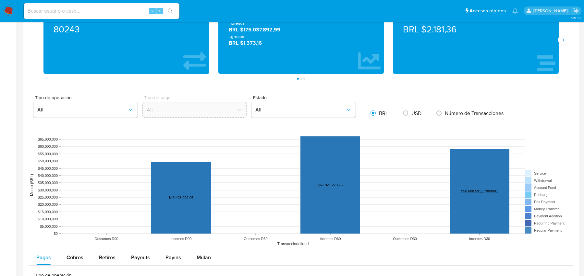
scroll to position [0, 0]
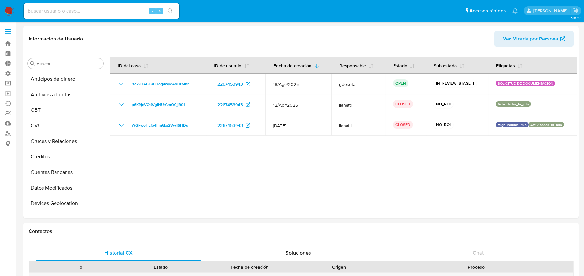
select select "10"
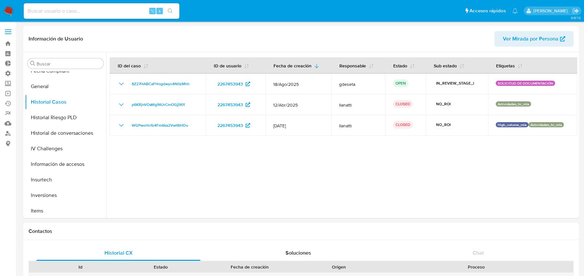
click at [77, 11] on input at bounding box center [102, 11] width 156 height 8
paste input "BZ6J3Kv90d4JpKjOQ6CNHdJY"
type input "BZ6J3Kv90d4JpKjOQ6CNHdJY"
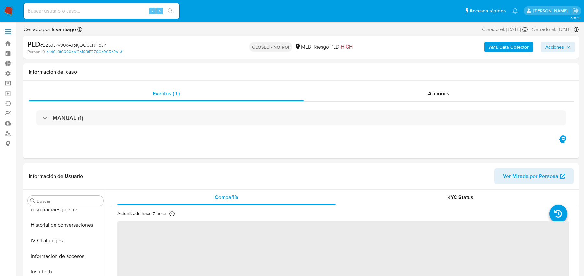
scroll to position [290, 0]
click at [501, 55] on div "PLD # BZ6J3Kv90d4JpKjOQ6CNHdJY Person ID c4d643f6990ea17b193f57796e965c2a CLOSE…" at bounding box center [300, 47] width 555 height 23
click at [502, 49] on b "AML Data Collector" at bounding box center [509, 47] width 40 height 10
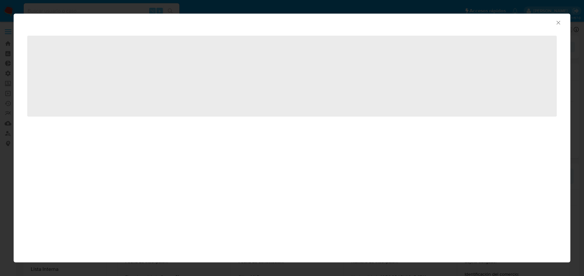
select select "10"
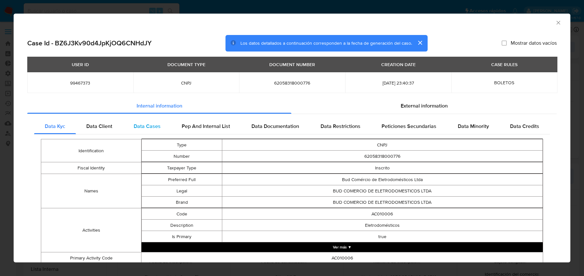
click at [138, 128] on span "Data Cases" at bounding box center [147, 126] width 27 height 7
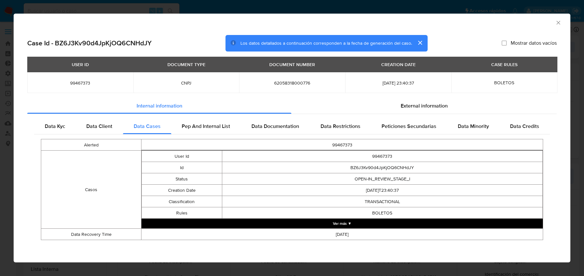
click at [319, 213] on td "BOLETOS" at bounding box center [382, 212] width 321 height 11
click at [314, 217] on td "BOLETOS" at bounding box center [382, 212] width 321 height 11
click at [313, 219] on button "Ver más ▼" at bounding box center [341, 224] width 401 height 10
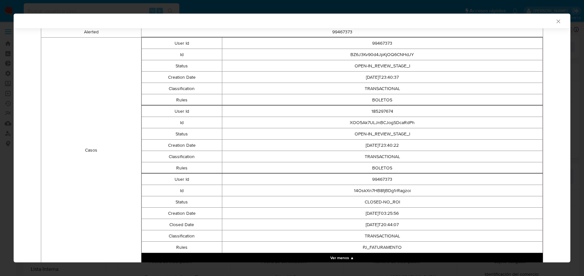
scroll to position [146, 0]
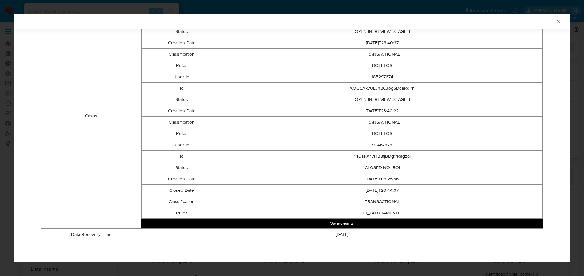
click at [391, 155] on td "14OskXn7HB8fjBDg1rRagzoi" at bounding box center [382, 156] width 321 height 11
click at [382, 146] on td "99467373" at bounding box center [382, 144] width 321 height 11
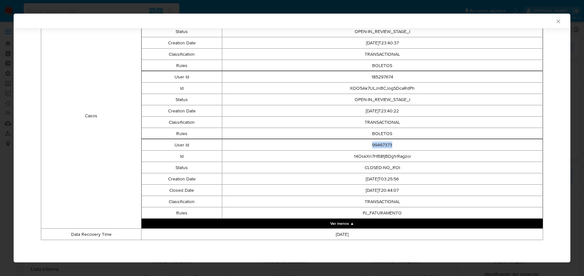
click at [382, 146] on td "99467373" at bounding box center [382, 144] width 321 height 11
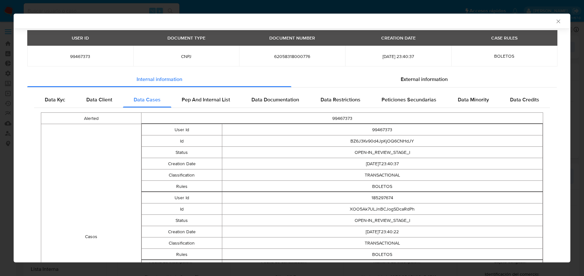
scroll to position [32, 0]
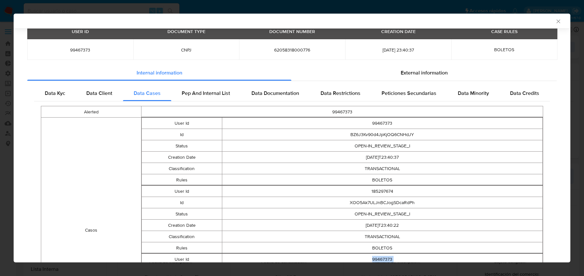
click at [380, 201] on td "XOO5Ak7ULJnBCJogSDcaRdPh" at bounding box center [382, 202] width 321 height 11
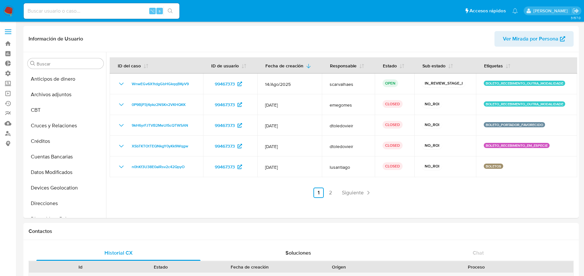
select select "10"
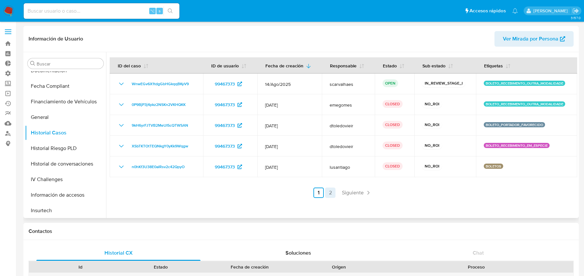
click at [328, 191] on link "2" at bounding box center [330, 193] width 10 height 10
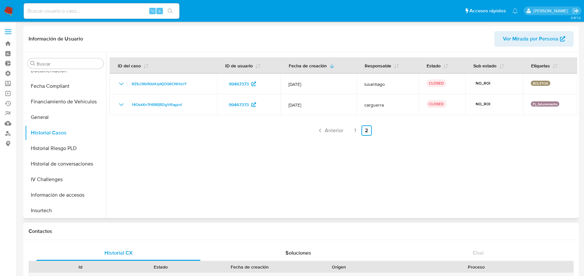
click at [503, 36] on button "Ver Mirada por Persona" at bounding box center [533, 39] width 79 height 16
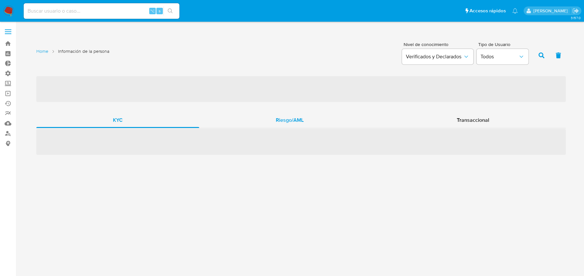
click at [264, 124] on div "Riesgo/AML" at bounding box center [289, 120] width 181 height 16
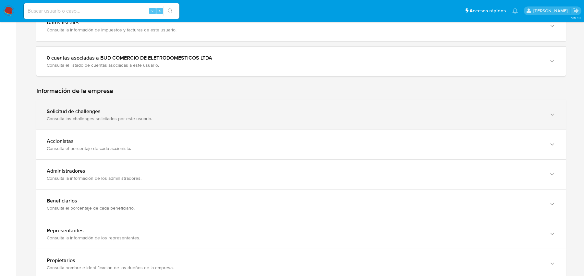
scroll to position [352, 0]
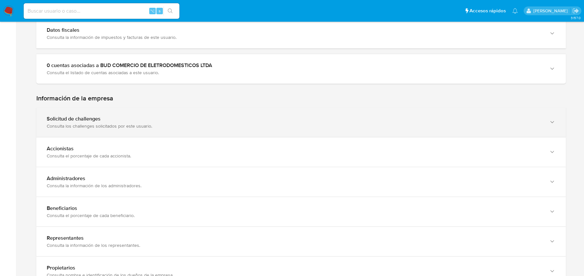
click at [259, 116] on div "Solicitud de challenges Consulta los challenges solicitados por este usuario." at bounding box center [294, 122] width 495 height 13
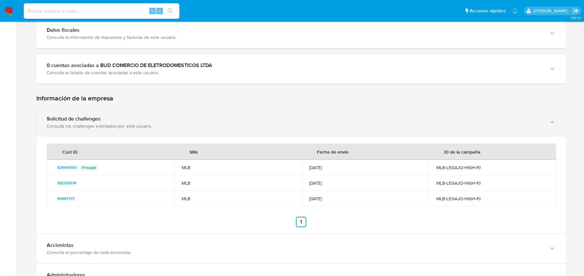
click at [259, 116] on div "Solicitud de challenges Consulta los challenges solicitados por este usuario." at bounding box center [294, 122] width 495 height 13
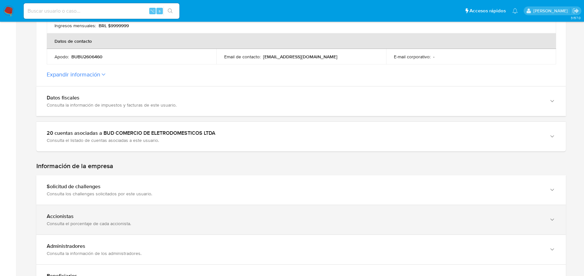
scroll to position [276, 0]
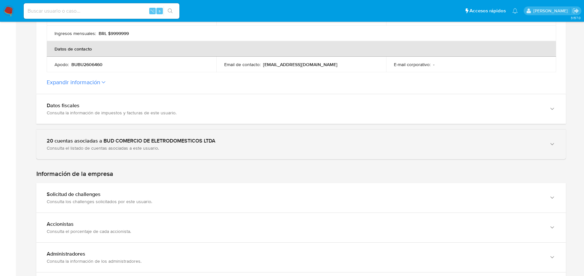
click at [250, 138] on div "20 cuentas asociadas a BUD COMERCIO DE ELETRODOMESTICOS LTDA" at bounding box center [294, 141] width 495 height 6
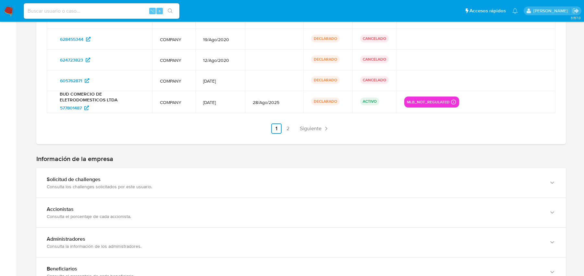
scroll to position [569, 0]
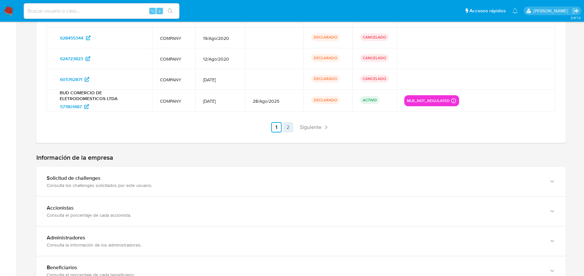
click at [291, 122] on link "2" at bounding box center [288, 127] width 10 height 10
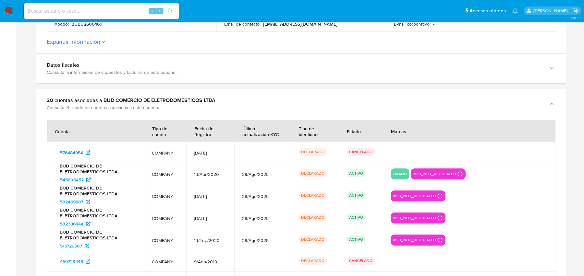
scroll to position [302, 0]
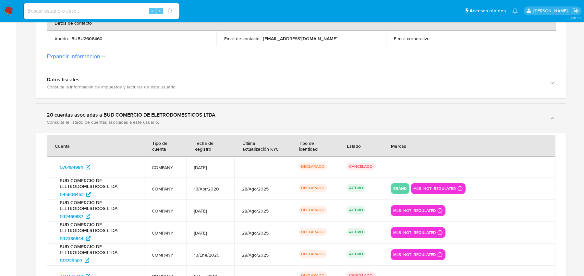
click at [156, 119] on div "Consulta el listado de cuentas asociadas a este usuario." at bounding box center [294, 122] width 495 height 6
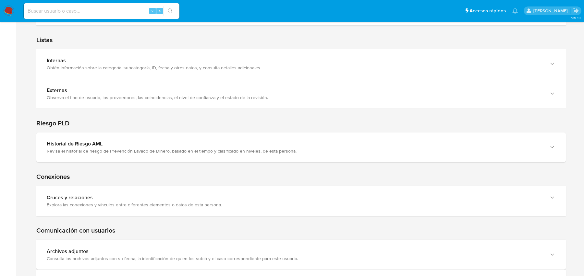
scroll to position [808, 0]
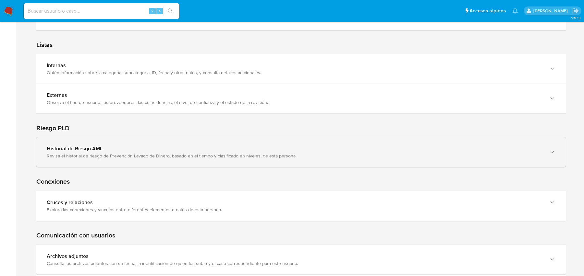
click at [232, 153] on div "Revisa el historial de riesgo de Prevención Lavado de Dinero, basado en el tiem…" at bounding box center [294, 156] width 495 height 6
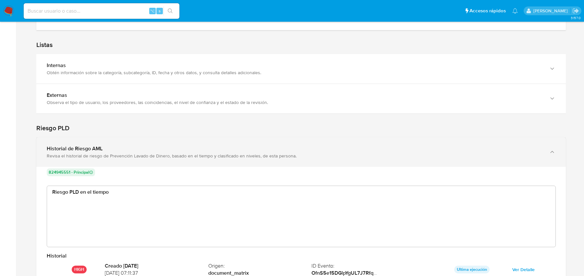
click at [232, 153] on div "Revisa el historial de riesgo de Prevención Lavado de Dinero, basado en el tiem…" at bounding box center [294, 156] width 495 height 6
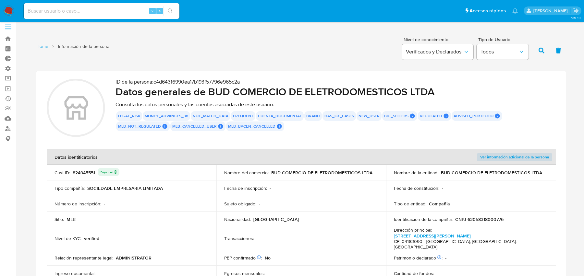
scroll to position [582, 0]
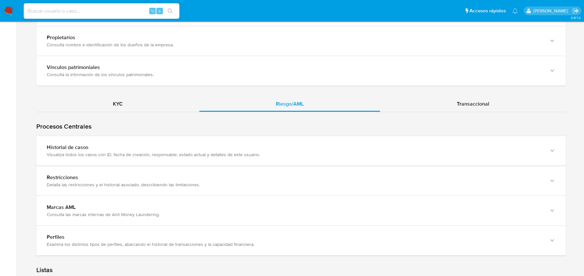
click at [366, 136] on div "Historial de casos Visualiza todos los casos con ID, fecha de creación, respons…" at bounding box center [300, 151] width 529 height 30
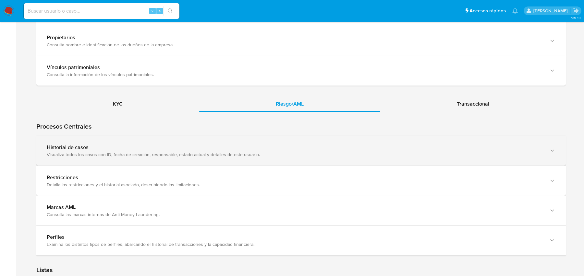
click at [349, 144] on div "Historial de casos" at bounding box center [294, 147] width 495 height 6
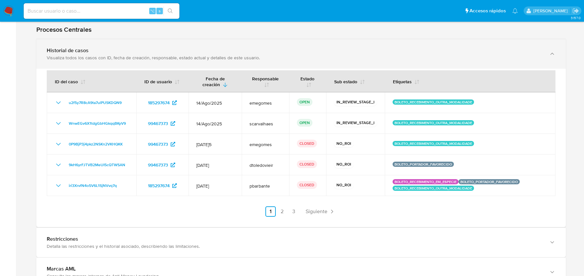
scroll to position [679, 0]
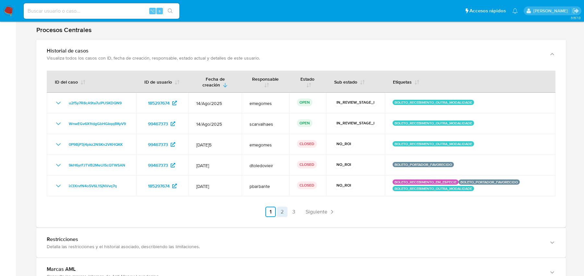
click at [282, 207] on link "2" at bounding box center [282, 212] width 10 height 10
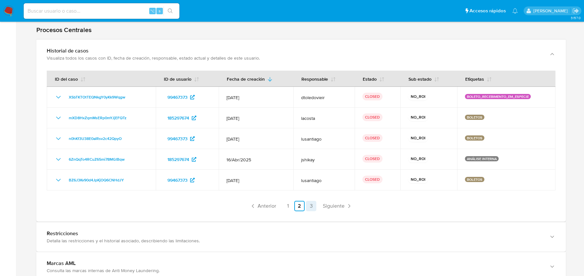
click at [309, 201] on link "3" at bounding box center [311, 206] width 10 height 10
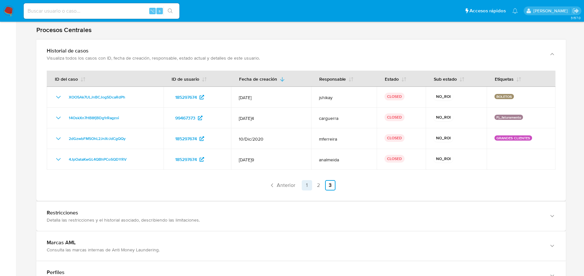
click at [306, 180] on link "1" at bounding box center [307, 185] width 10 height 10
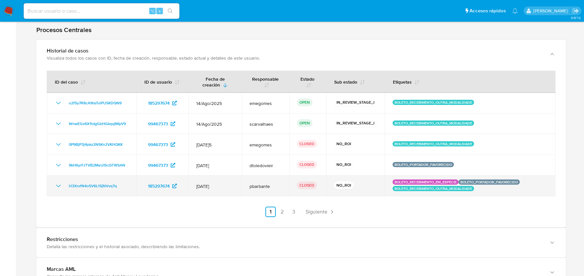
scroll to position [723, 0]
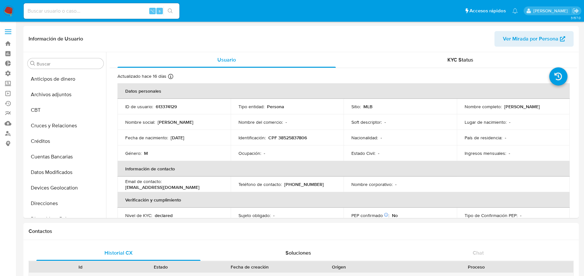
select select "10"
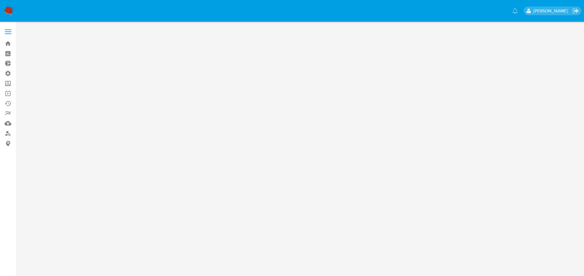
click at [10, 12] on img at bounding box center [8, 11] width 11 height 11
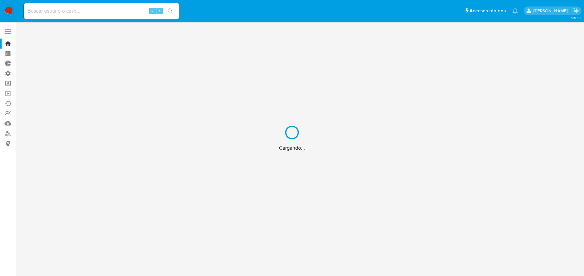
click at [115, 8] on div "Cargando..." at bounding box center [292, 138] width 584 height 276
click at [103, 11] on div "Cargando..." at bounding box center [292, 138] width 584 height 276
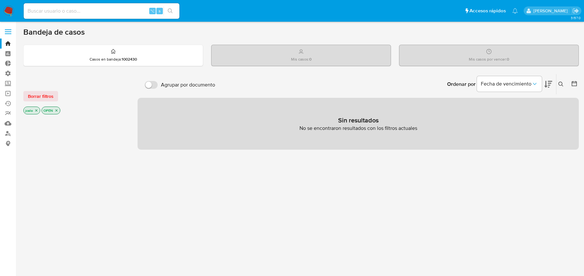
click at [103, 11] on input at bounding box center [102, 11] width 156 height 8
paste input "613374129"
type input "613374129"
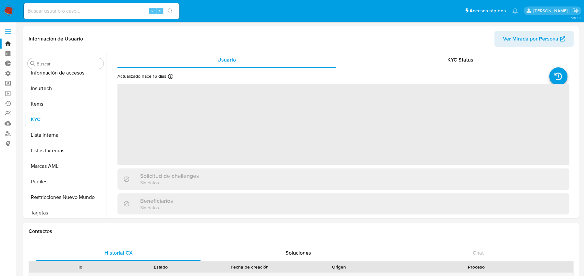
scroll to position [290, 0]
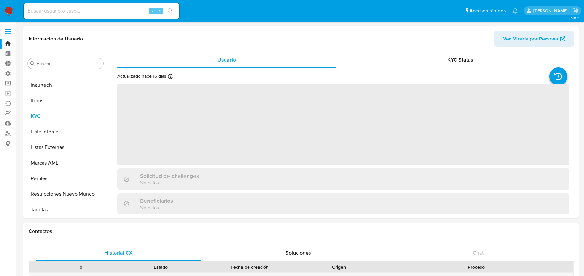
select select "10"
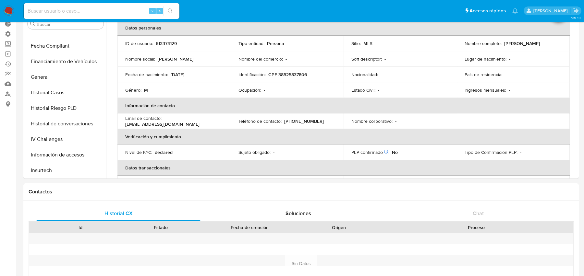
scroll to position [139, 0]
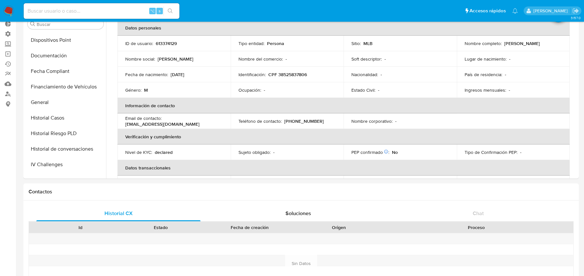
click at [91, 17] on div "⌥ s" at bounding box center [102, 11] width 156 height 16
click at [92, 12] on input at bounding box center [102, 11] width 156 height 8
paste input "Ccmg3Zzi9tigmz6Rlrl1Veae"
type input "Ccmg3Zzi9tigmz6Rlrl1Veae"
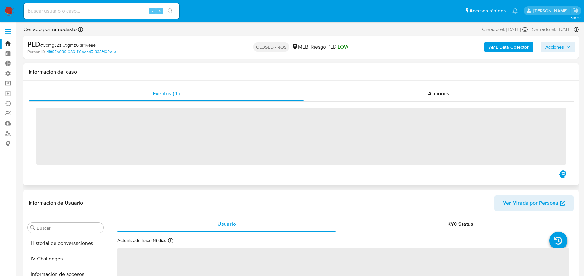
scroll to position [290, 0]
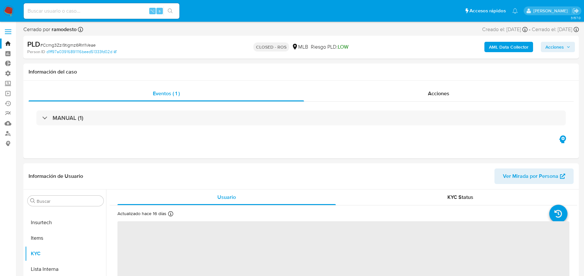
click at [500, 49] on b "AML Data Collector" at bounding box center [509, 47] width 40 height 10
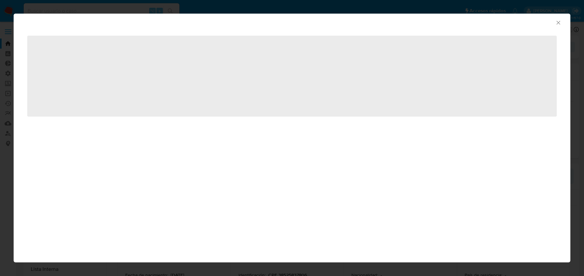
select select "10"
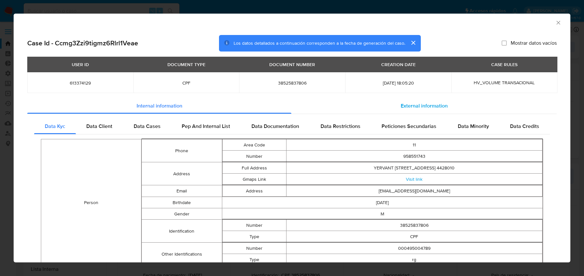
click at [360, 101] on div "External information" at bounding box center [423, 106] width 265 height 16
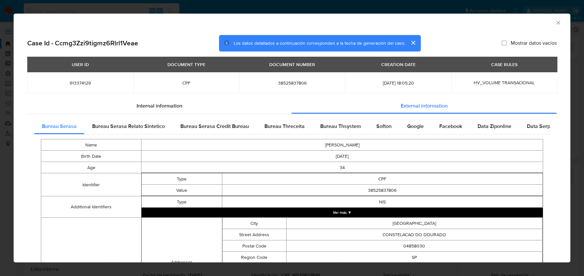
click at [189, 98] on div "USER ID DOCUMENT TYPE DOCUMENT NUMBER CREATION DATE CASE RULES 613374129 CPF 38…" at bounding box center [291, 77] width 529 height 41
click at [164, 111] on div "Internal information" at bounding box center [159, 106] width 264 height 16
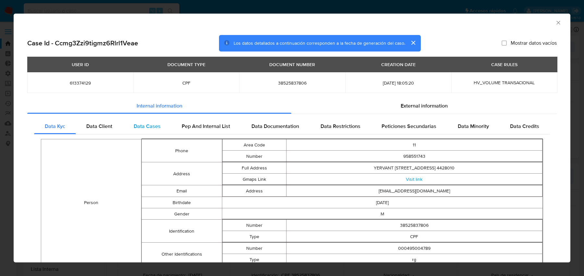
click at [140, 128] on span "Data Cases" at bounding box center [147, 126] width 27 height 7
